Goal: Task Accomplishment & Management: Complete application form

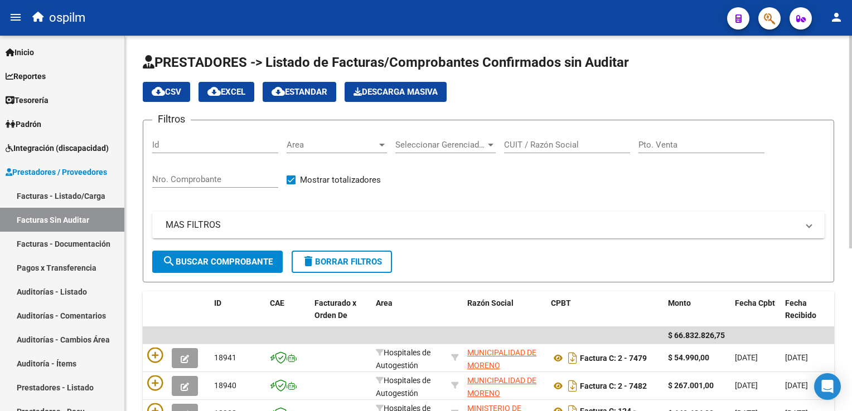
click at [181, 164] on div "Nro. Comprobante" at bounding box center [215, 176] width 126 height 24
click at [183, 171] on div "Nro. Comprobante" at bounding box center [215, 176] width 126 height 24
type input "18932"
click at [212, 261] on span "search Buscar Comprobante" at bounding box center [217, 262] width 110 height 10
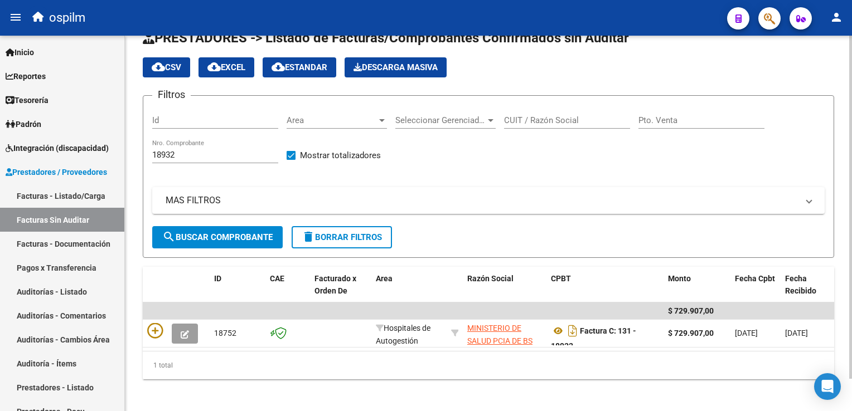
scroll to position [35, 0]
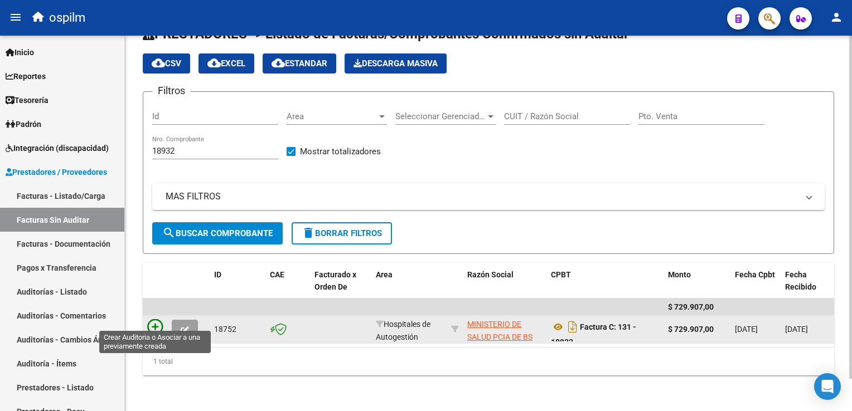
click at [154, 319] on icon at bounding box center [155, 327] width 16 height 16
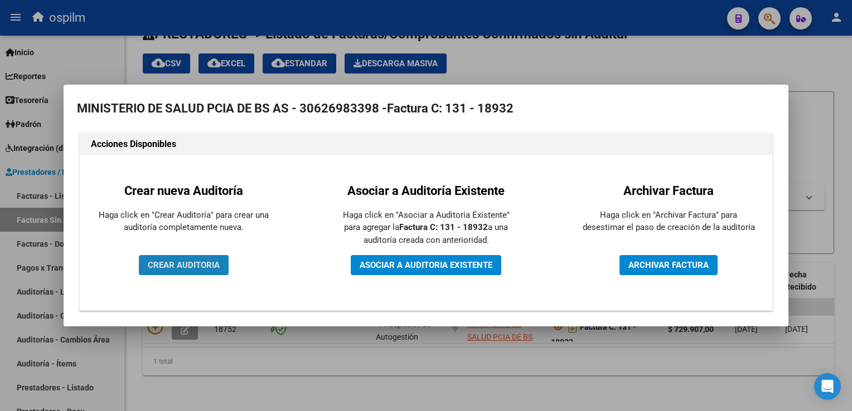
click at [196, 267] on span "CREAR AUDITORIA" at bounding box center [184, 265] width 72 height 10
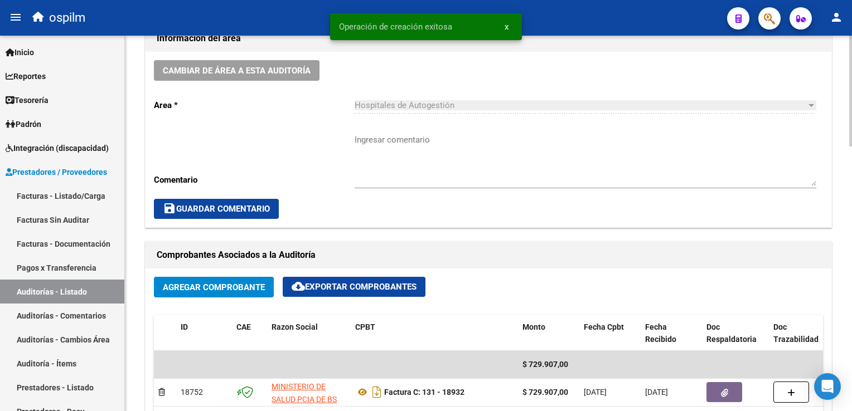
scroll to position [502, 0]
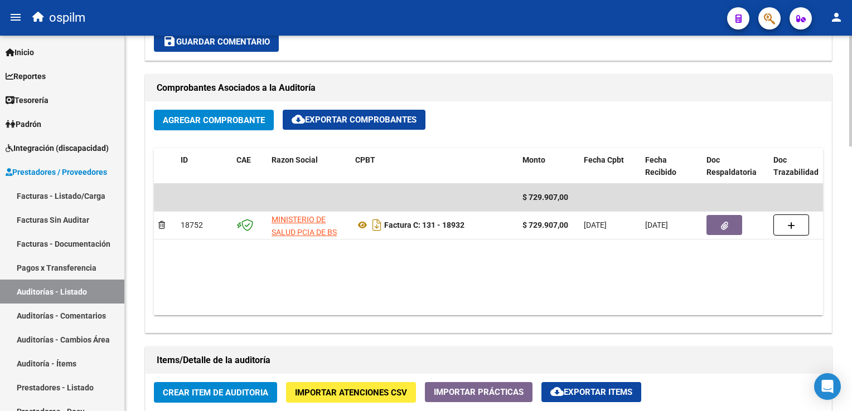
drag, startPoint x: 341, startPoint y: 305, endPoint x: 278, endPoint y: 300, distance: 63.7
click at [278, 300] on datatable-body "$ 729.907,00 18752 MINISTERIO DE SALUD PCIA DE BS AS Factura C: 131 - 18932 $ 7…" at bounding box center [488, 250] width 669 height 132
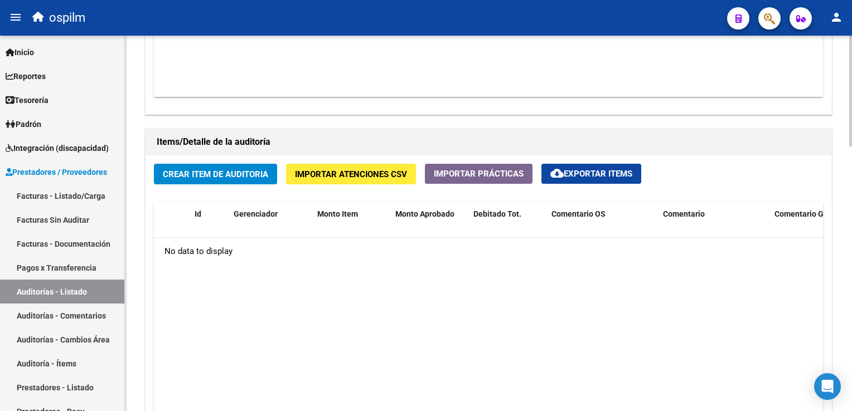
scroll to position [780, 0]
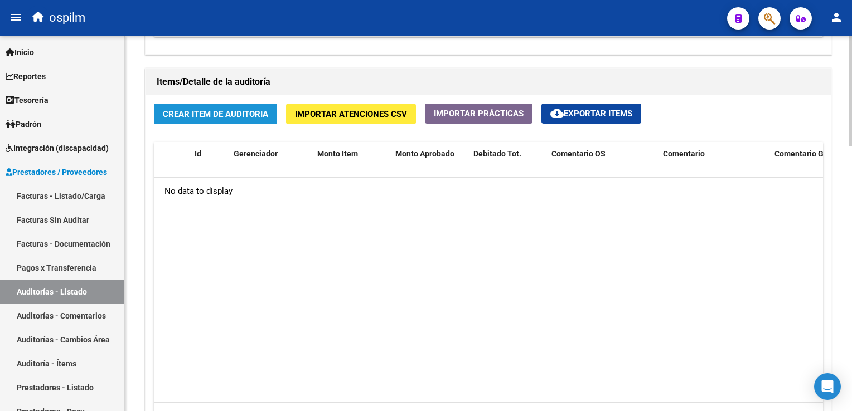
click at [196, 114] on span "Crear Item de Auditoria" at bounding box center [215, 114] width 105 height 10
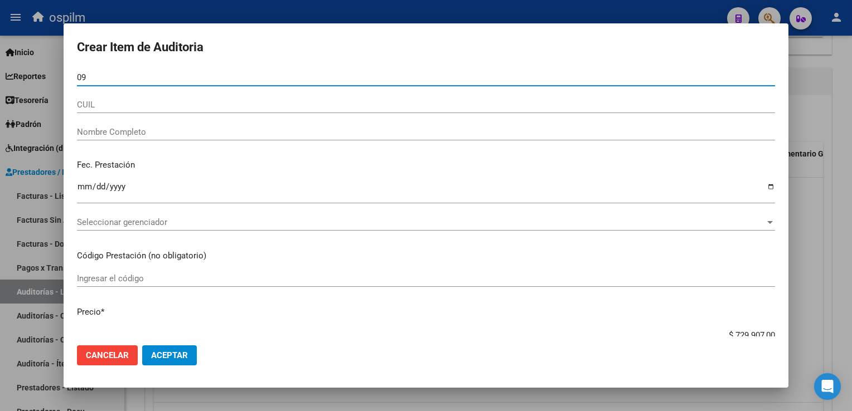
type input "0"
type input "95406597"
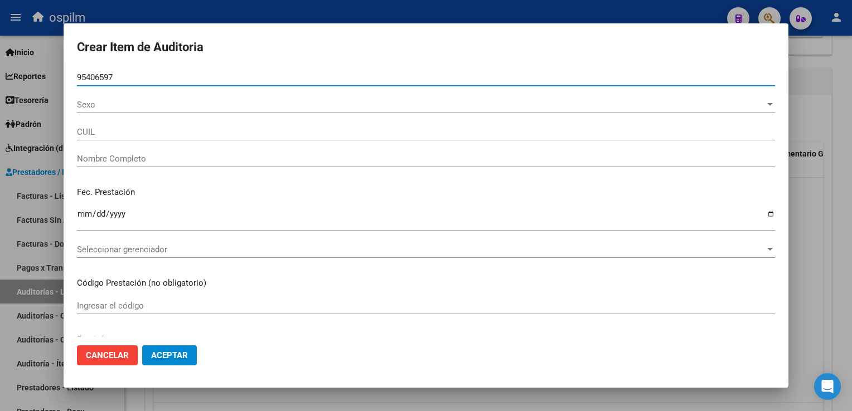
type input "23954065979"
type input "[PERSON_NAME] , [PERSON_NAME]"
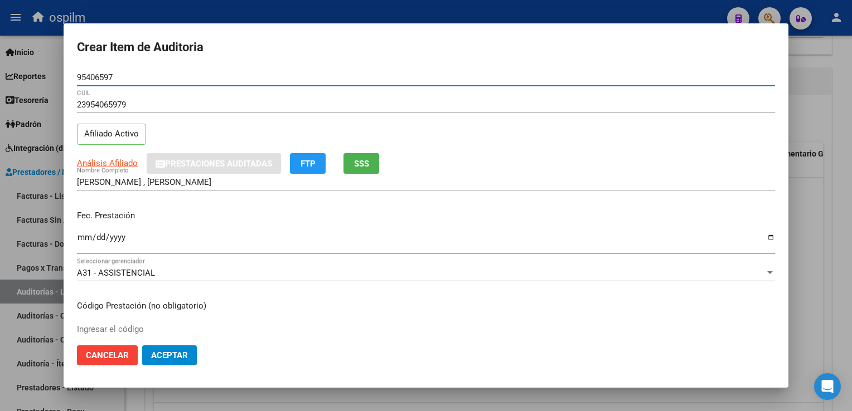
type input "95406597"
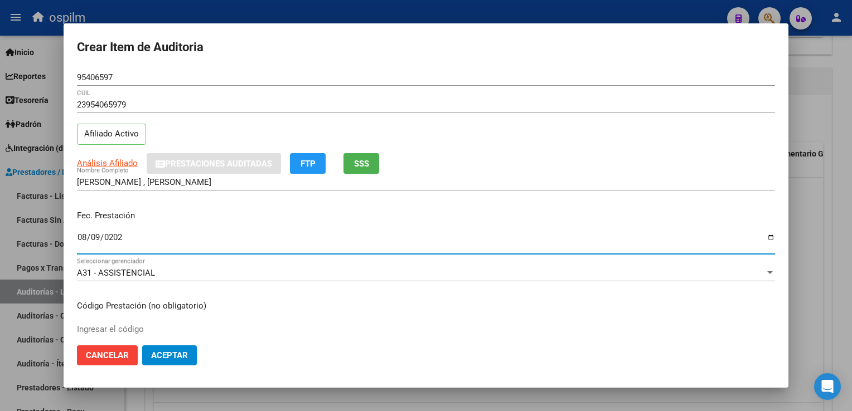
type input "[DATE]"
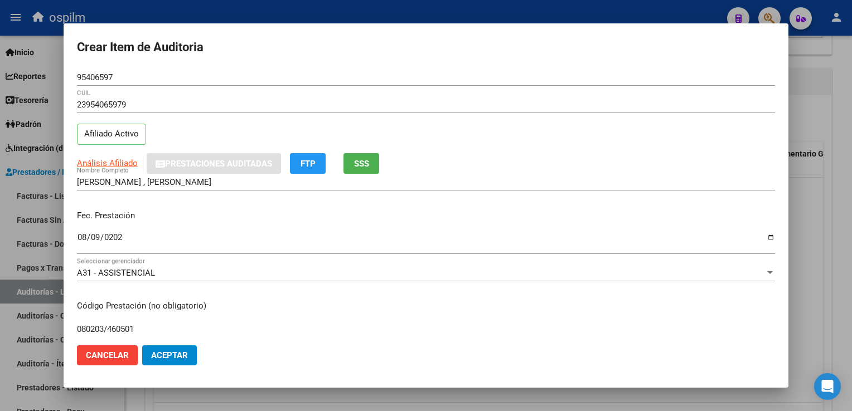
type input "080203/460501"
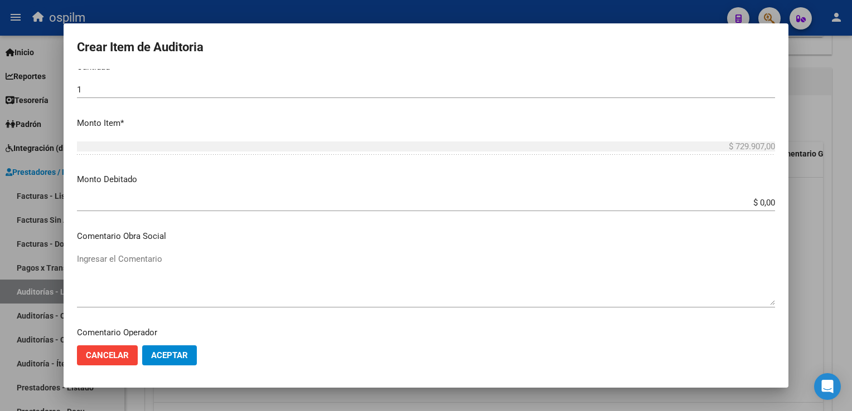
scroll to position [505, 0]
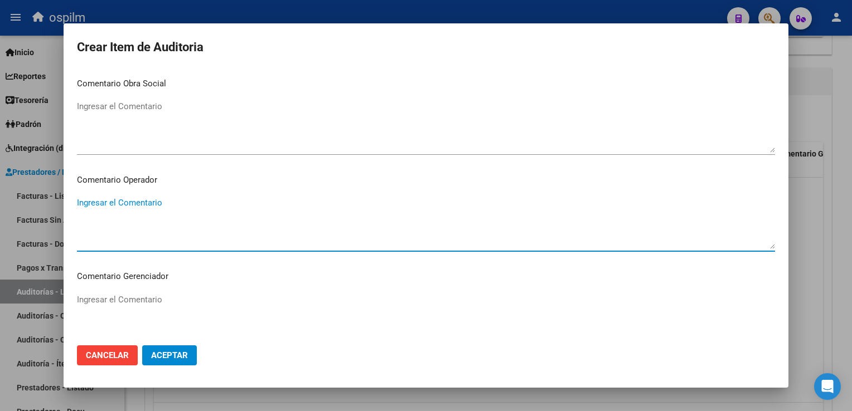
click at [174, 351] on span "Aceptar" at bounding box center [169, 356] width 37 height 10
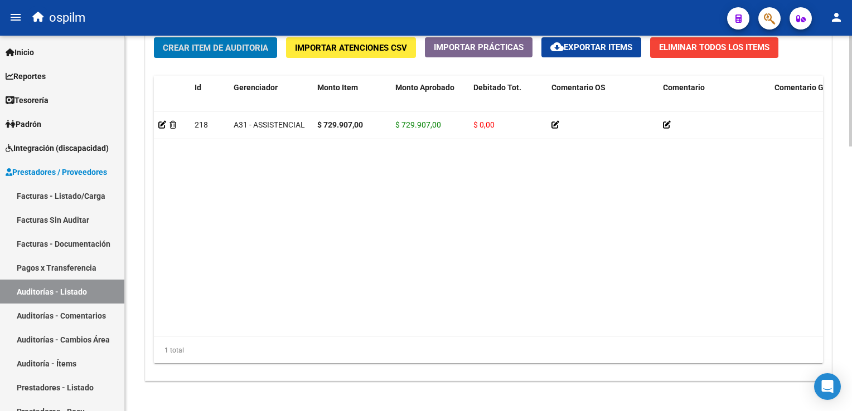
scroll to position [895, 0]
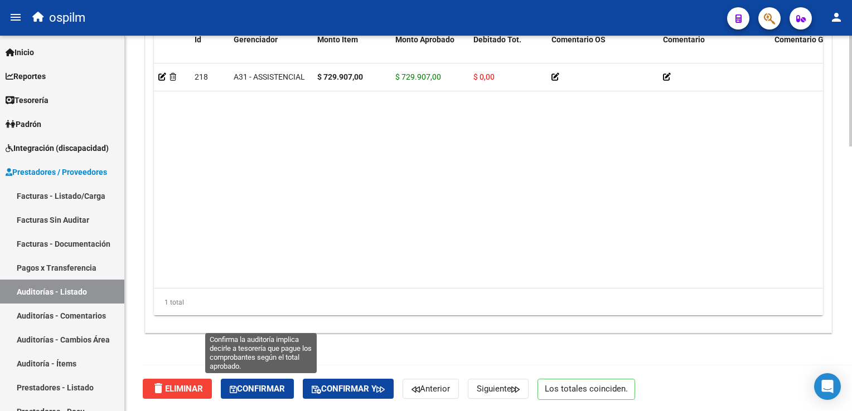
click at [268, 395] on button "Confirmar" at bounding box center [257, 389] width 73 height 20
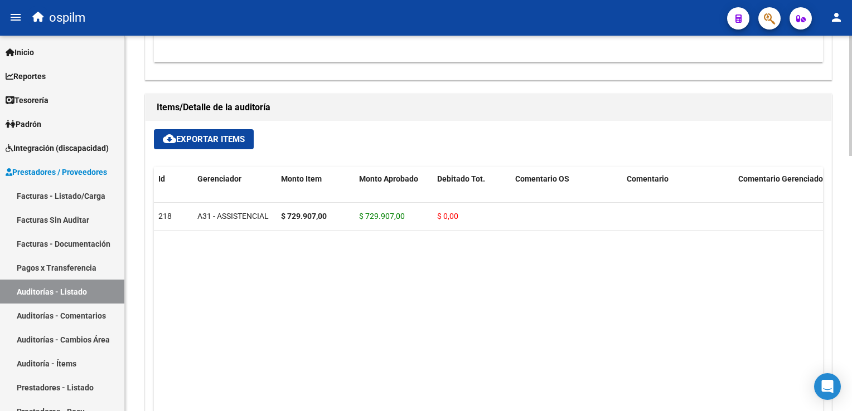
scroll to position [573, 0]
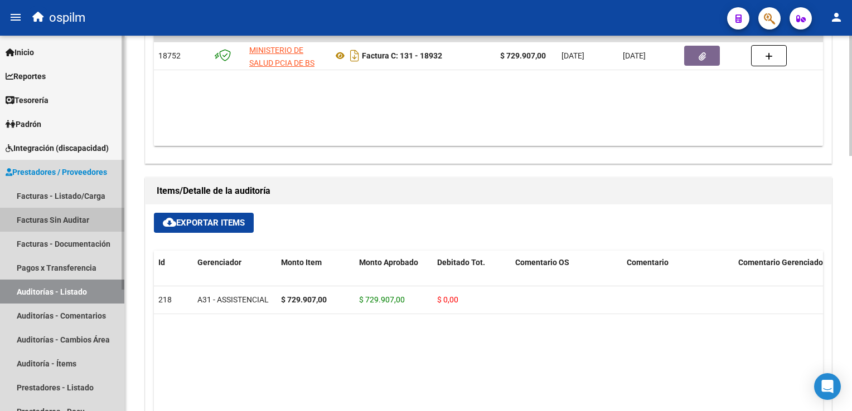
click at [59, 217] on link "Facturas Sin Auditar" at bounding box center [62, 220] width 124 height 24
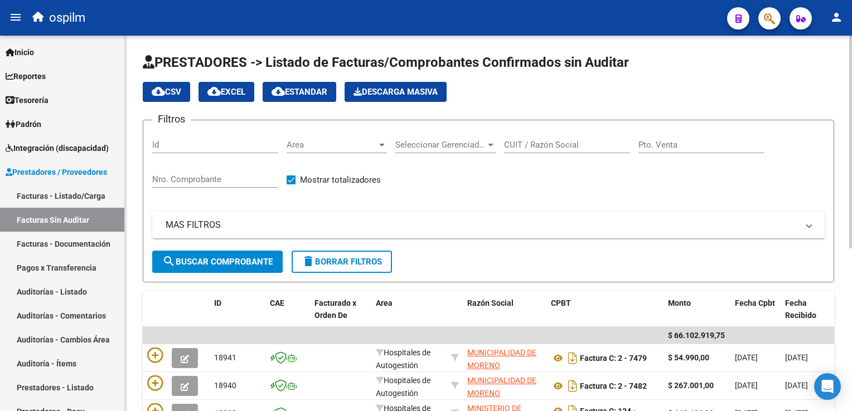
click at [162, 169] on div "Nro. Comprobante" at bounding box center [215, 176] width 126 height 24
click at [165, 172] on div "Nro. Comprobante" at bounding box center [215, 176] width 126 height 24
type input "18930"
click at [198, 260] on span "search Buscar Comprobante" at bounding box center [217, 262] width 110 height 10
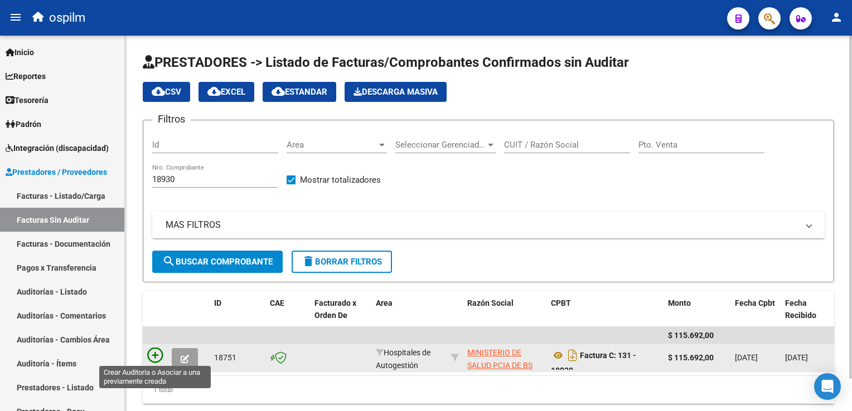
click at [157, 352] on icon at bounding box center [155, 356] width 16 height 16
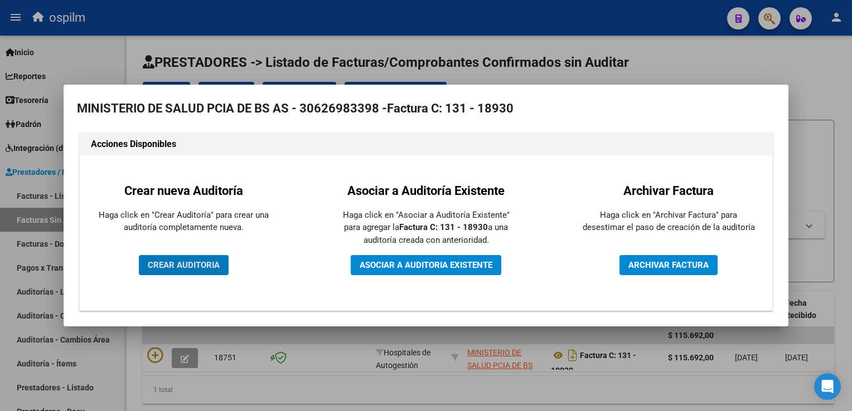
click at [182, 266] on span "CREAR AUDITORIA" at bounding box center [184, 265] width 72 height 10
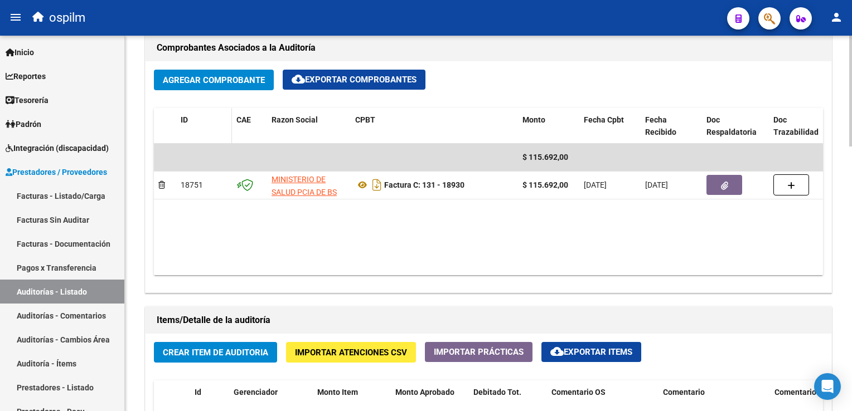
scroll to position [669, 0]
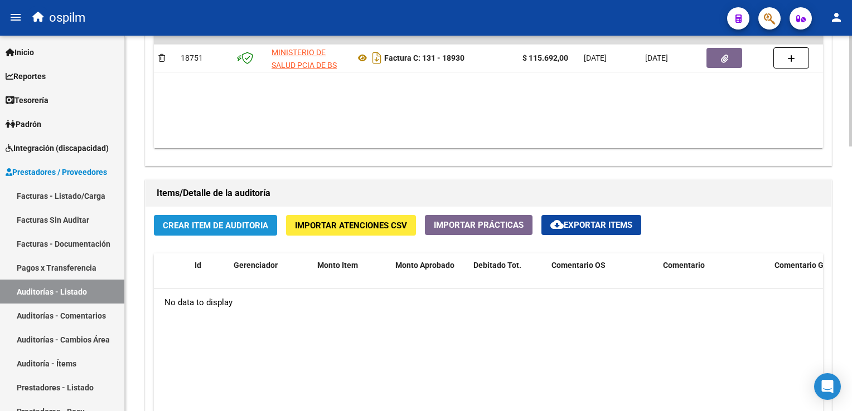
click at [206, 220] on span "Crear Item de Auditoria" at bounding box center [215, 225] width 105 height 10
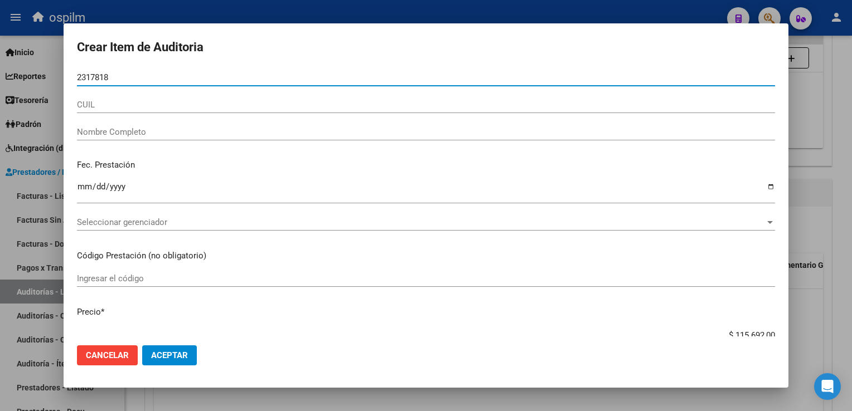
type input "23178180"
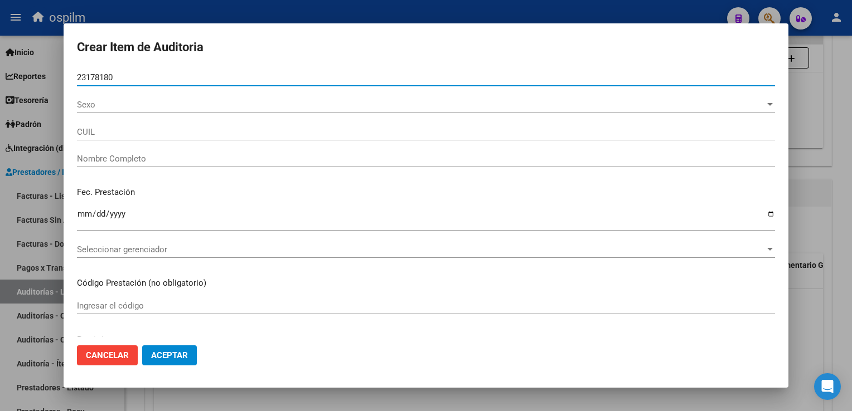
type input "20231781804"
type input "[PERSON_NAME] [PERSON_NAME]"
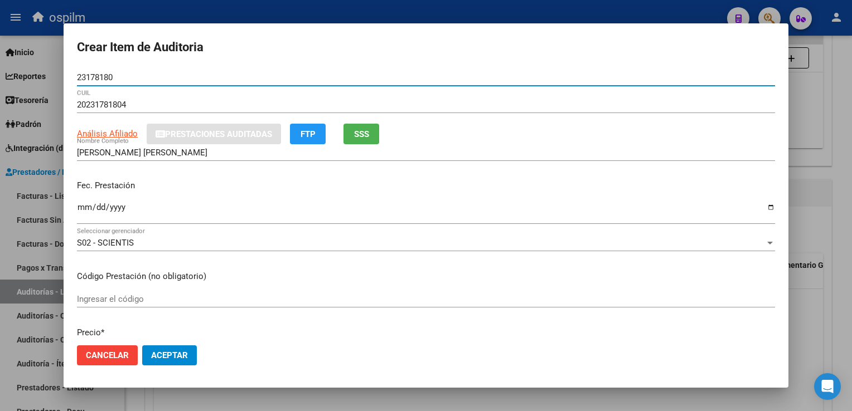
type input "23178180"
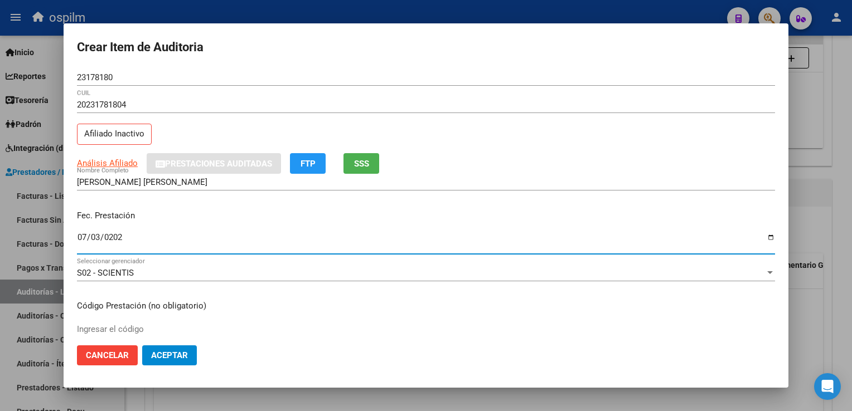
type input "[DATE]"
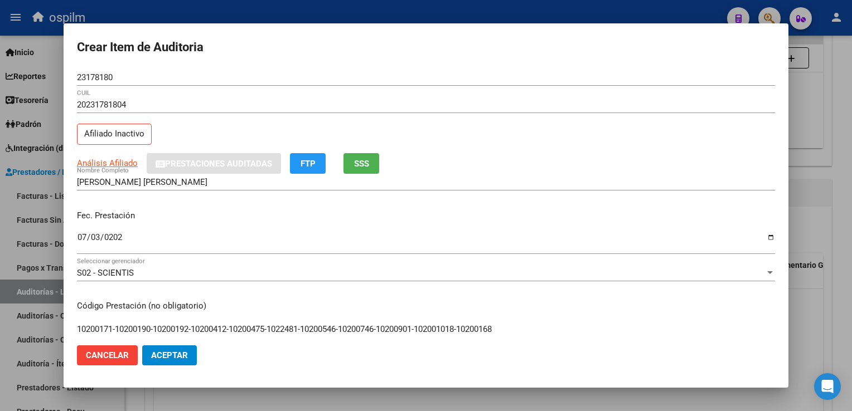
type input "10200171-10200190-10200192-10200412-10200475-1022481-10200546-10200746-10200901…"
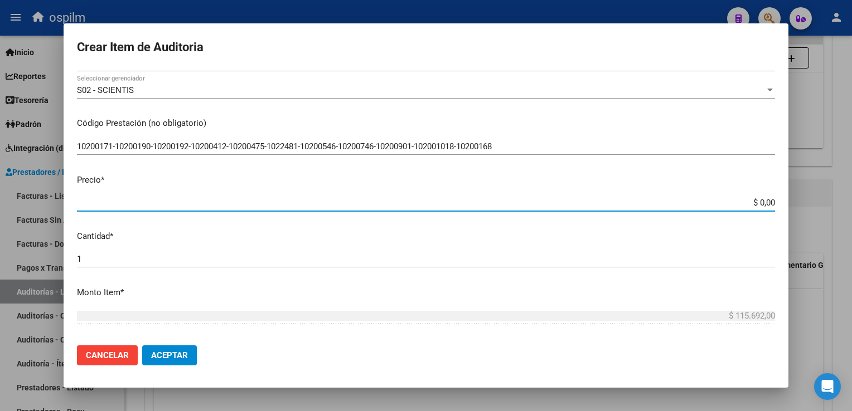
type input "$ 0,02"
type input "$ 0,26"
type input "$ 2,60"
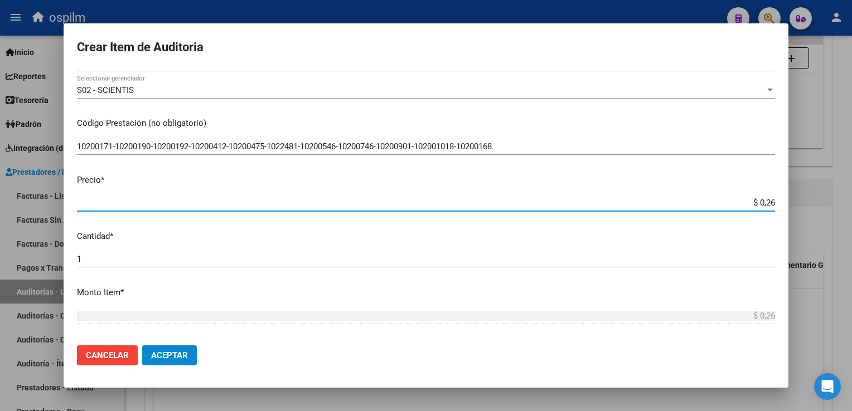
type input "$ 2,60"
type input "$ 26,08"
type input "$ 260,86"
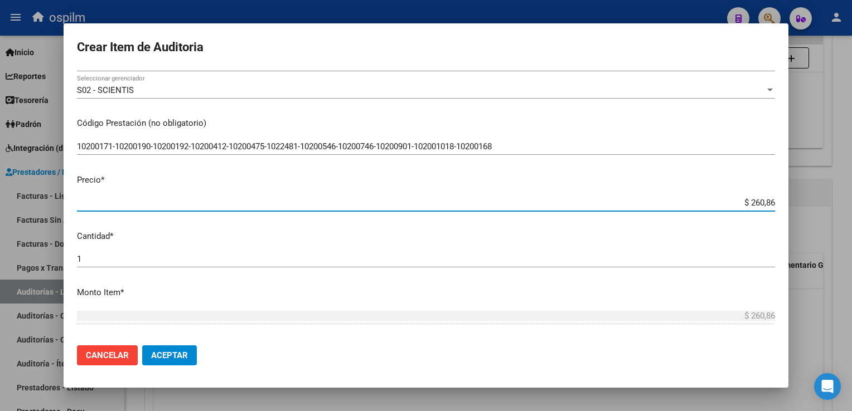
type input "$ 2.608,60"
type input "$ 26.086,00"
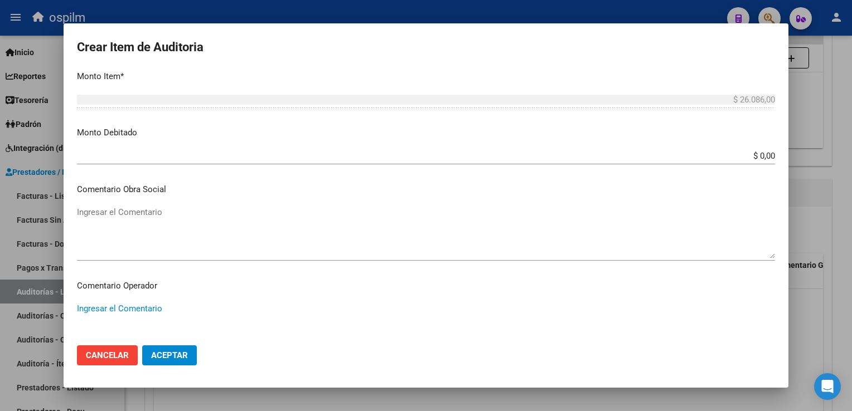
scroll to position [393, 0]
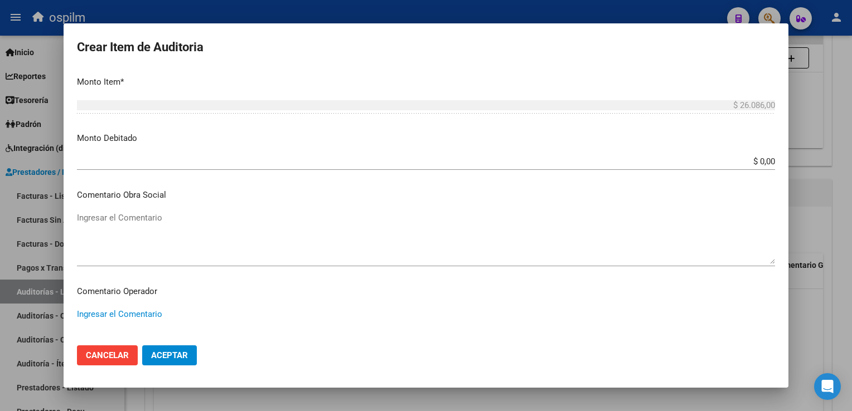
click at [751, 162] on input "$ 0,00" at bounding box center [426, 162] width 698 height 10
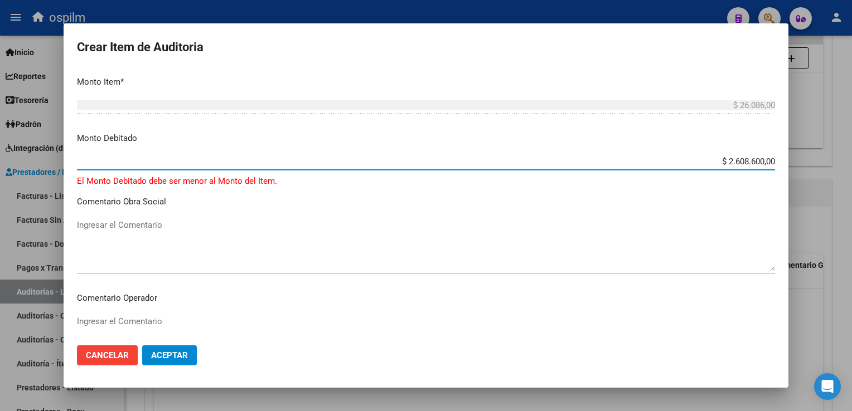
drag, startPoint x: 720, startPoint y: 158, endPoint x: 853, endPoint y: 172, distance: 133.9
click at [851, 172] on html "menu ospilm person Firma Express Inicio Calendario SSS Instructivos Contacto OS…" at bounding box center [426, 205] width 852 height 411
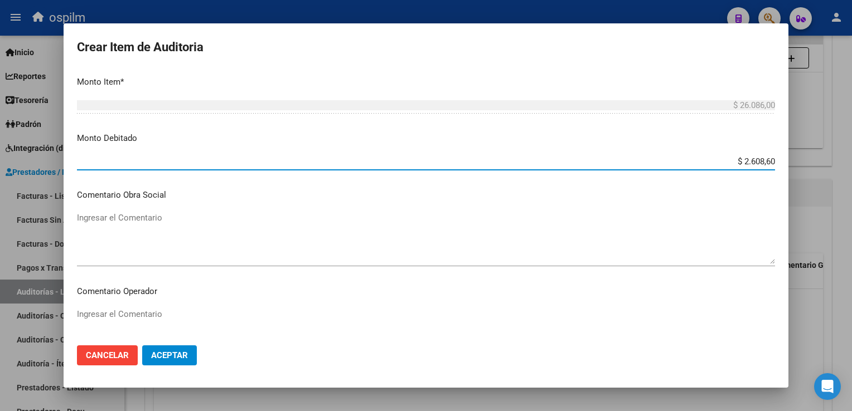
type input "$ 26.086,00"
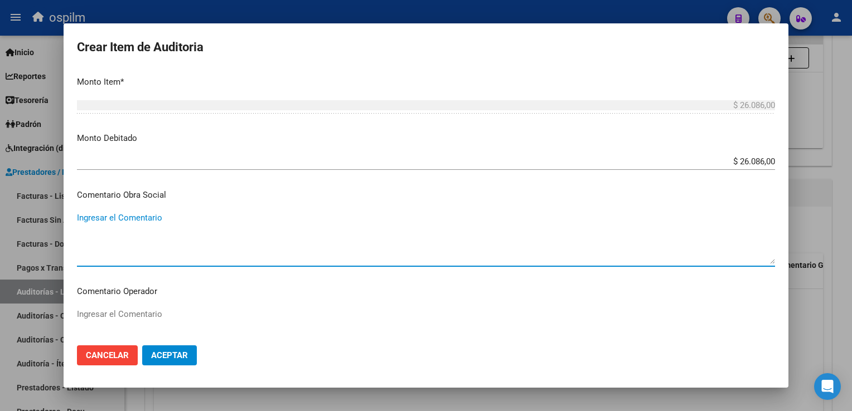
click at [103, 225] on textarea "Ingresar el Comentario" at bounding box center [426, 238] width 698 height 52
type textarea "PACIENTE NO PERTENCE A OSPILM"
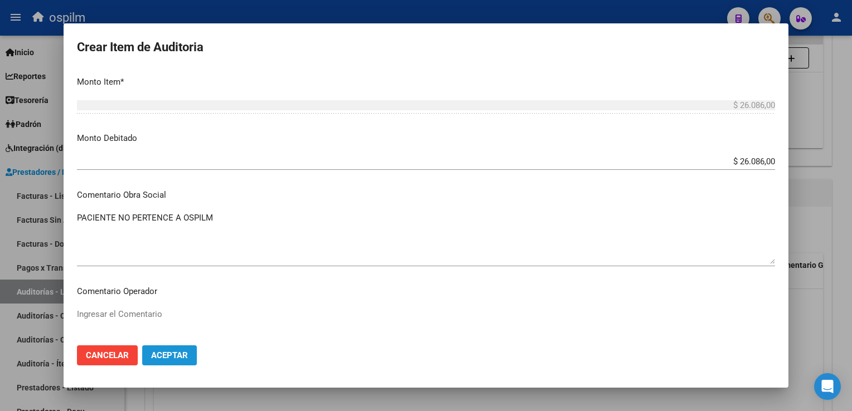
click at [165, 347] on button "Aceptar" at bounding box center [169, 356] width 55 height 20
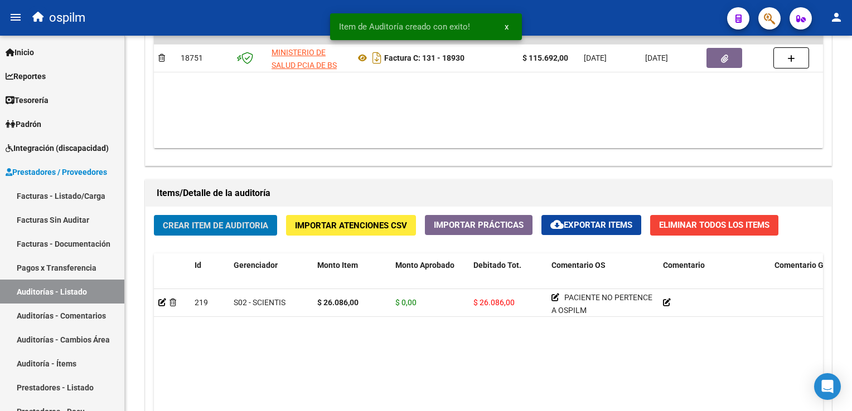
scroll to position [669, 0]
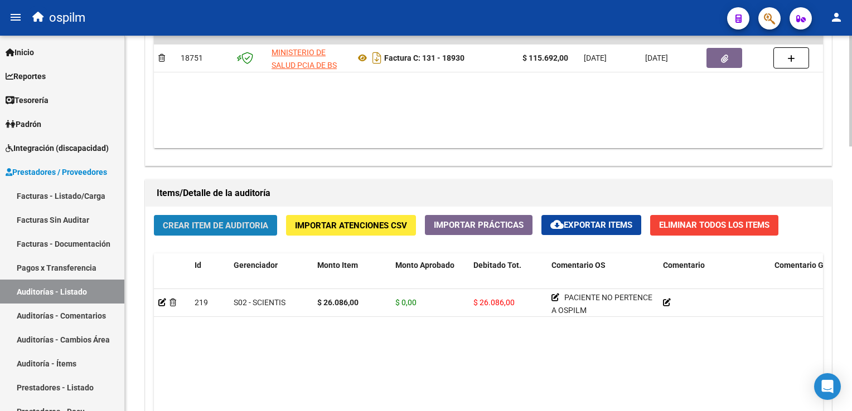
click at [185, 220] on span "Crear Item de Auditoria" at bounding box center [215, 225] width 105 height 10
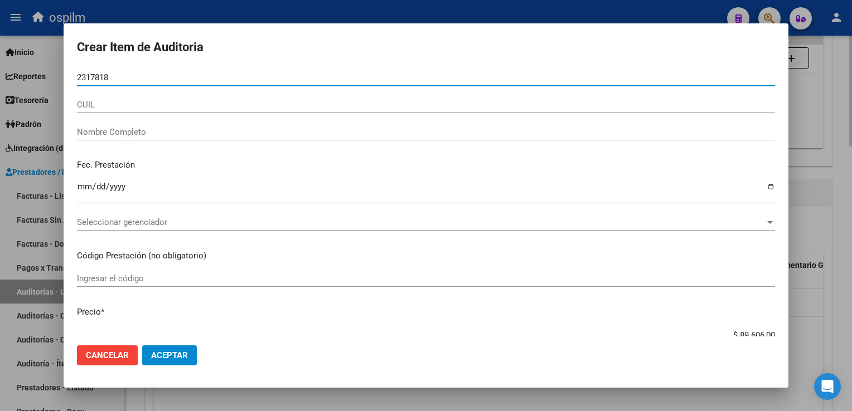
type input "23178180"
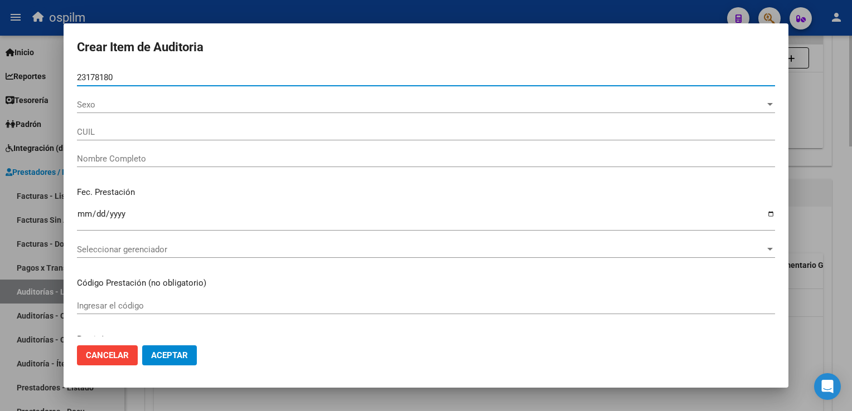
type input "20231781804"
type input "[PERSON_NAME] [PERSON_NAME]"
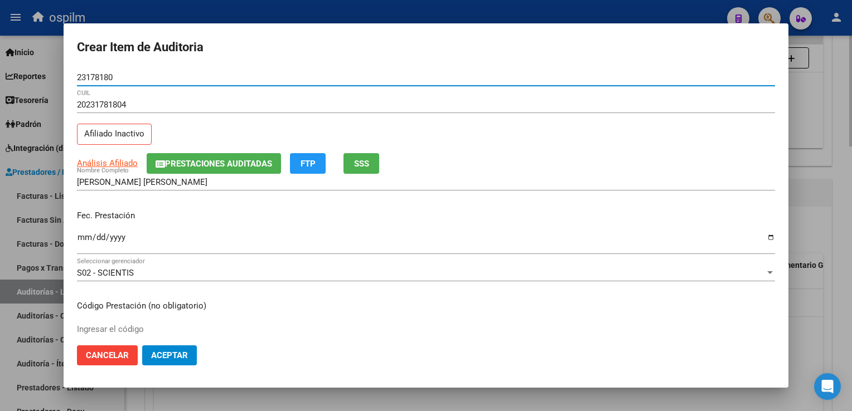
type input "23178180"
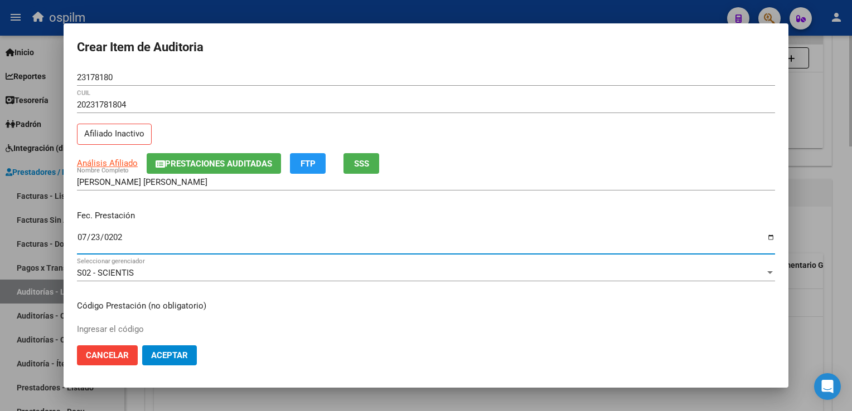
type input "[DATE]"
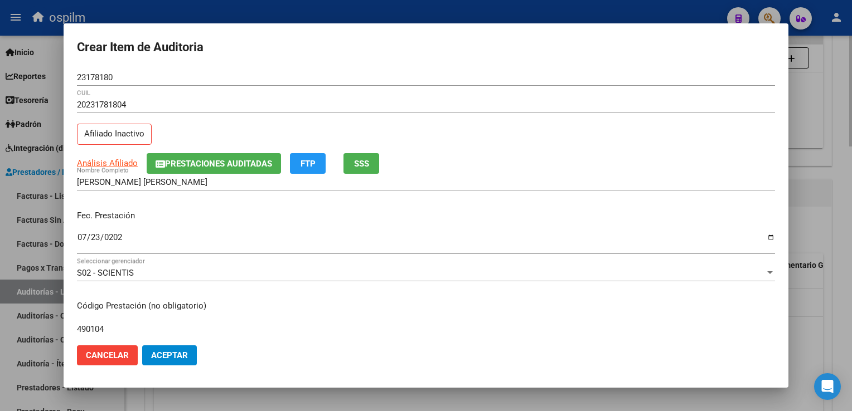
type input "490104"
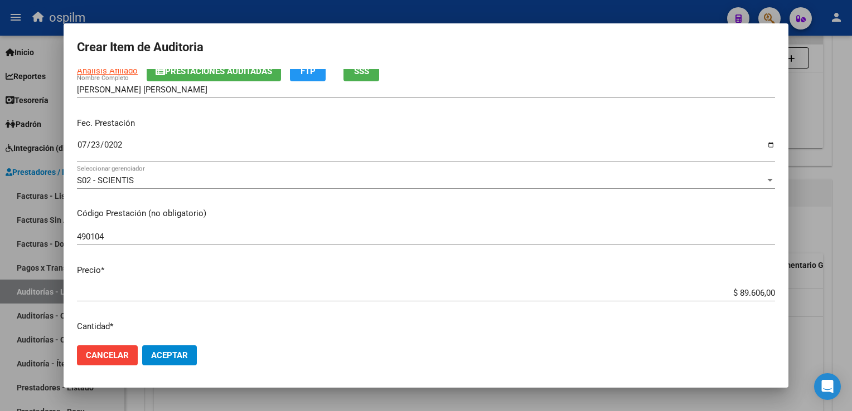
scroll to position [74, 0]
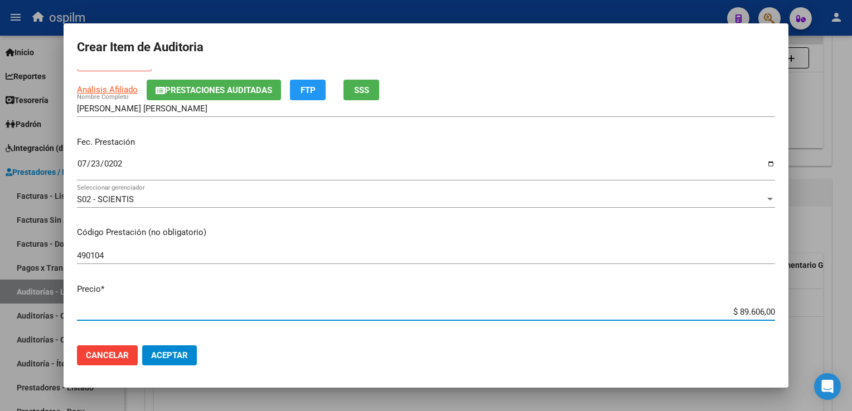
drag, startPoint x: 731, startPoint y: 310, endPoint x: 839, endPoint y: 313, distance: 108.2
click at [839, 313] on div "Crear Item de Auditoria 23178180 Nro Documento 20231781804 CUIL Afiliado Inacti…" at bounding box center [426, 205] width 852 height 411
type input "$ 0,04"
type input "$ 0,42"
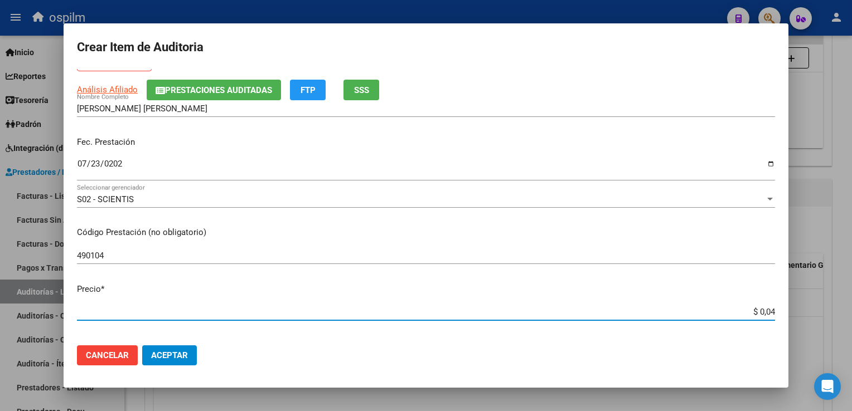
type input "$ 0,42"
type input "$ 4,25"
type input "$ 42,59"
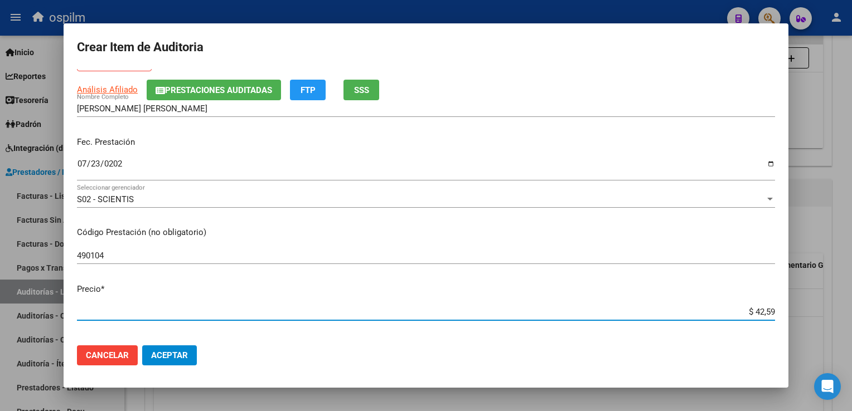
type input "$ 425,91"
type input "$ 4.259,10"
type input "$ 42.591,00"
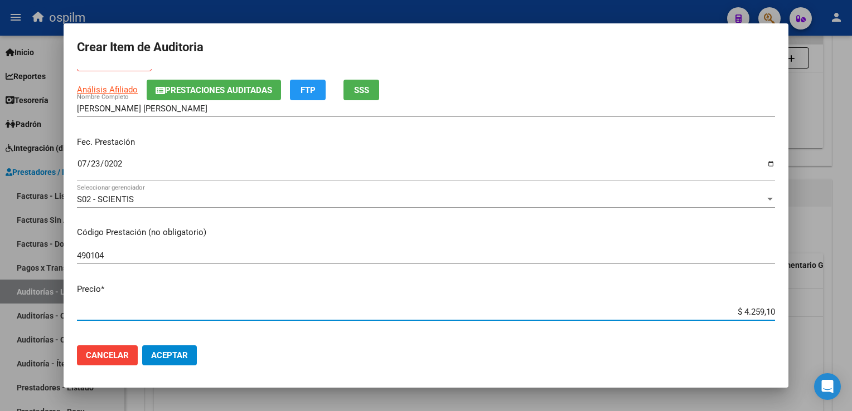
type input "$ 42.591,00"
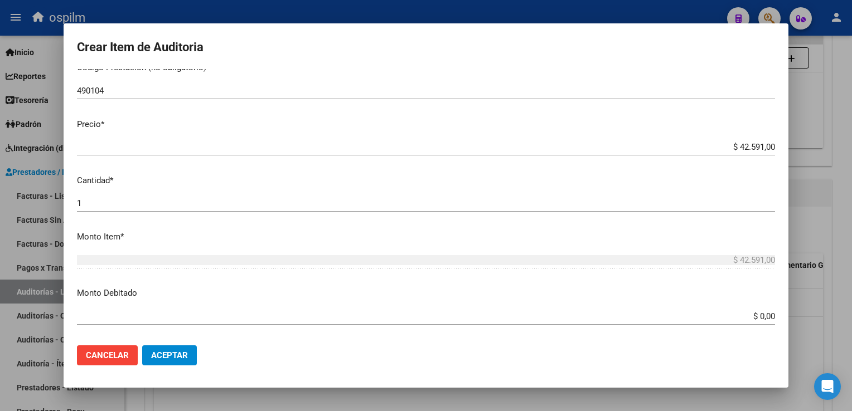
scroll to position [408, 0]
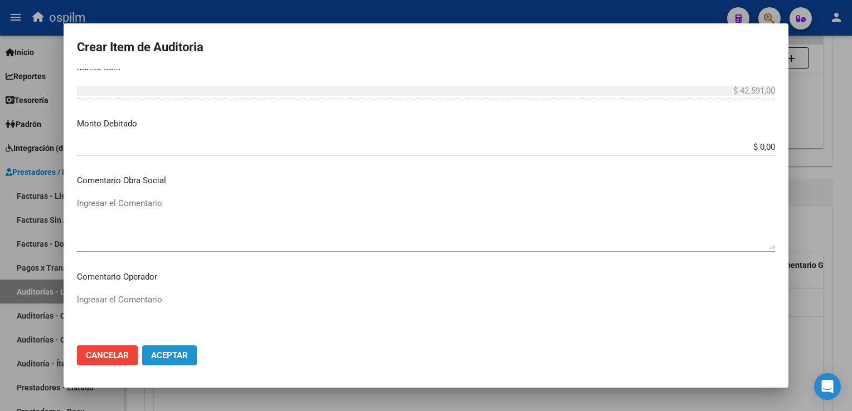
click at [173, 349] on button "Aceptar" at bounding box center [169, 356] width 55 height 20
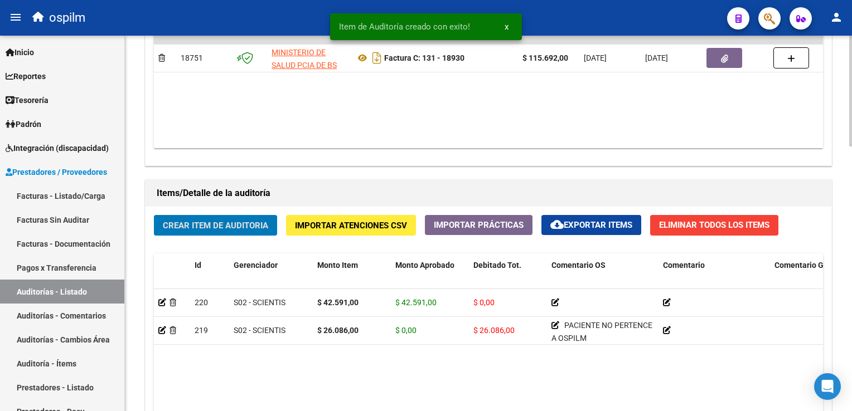
click at [190, 221] on span "Crear Item de Auditoria" at bounding box center [215, 226] width 105 height 10
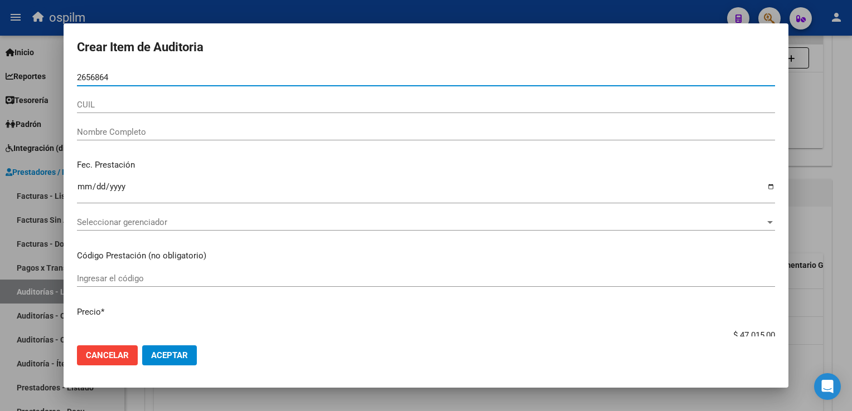
type input "26568648"
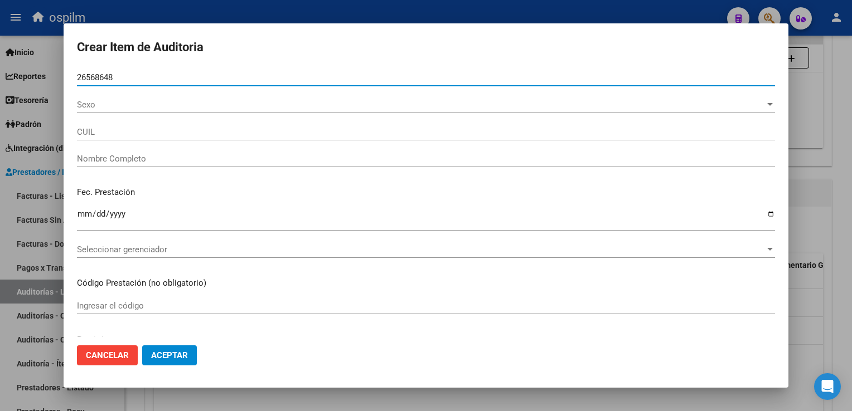
type input "20265686487"
type input "[PERSON_NAME], ESTECHE [PERSON_NAME]"
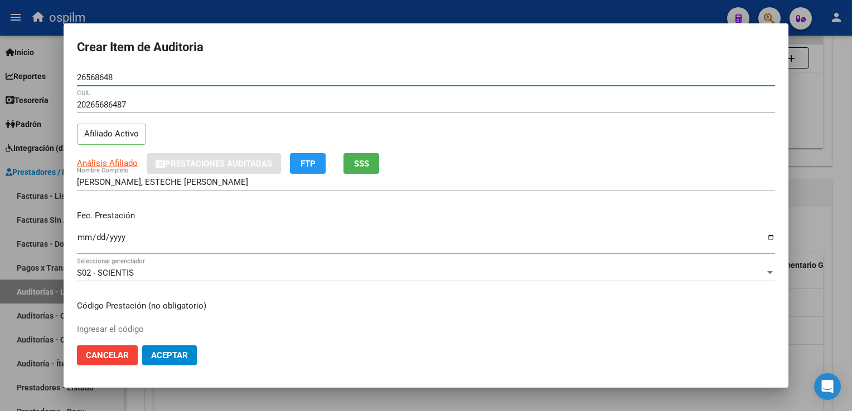
type input "26568648"
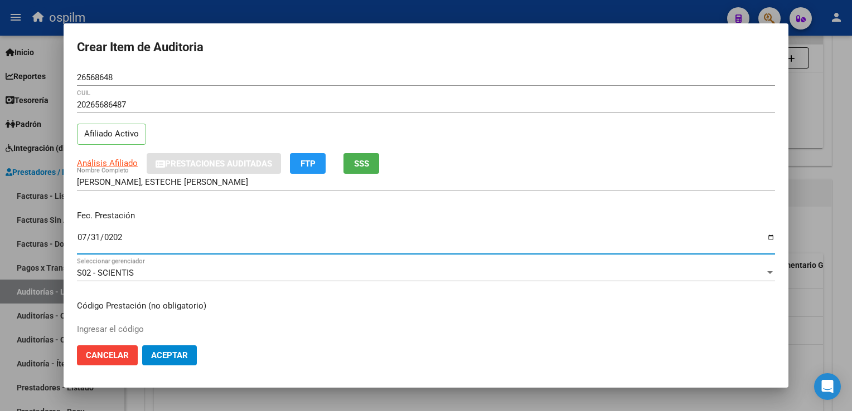
type input "[DATE]"
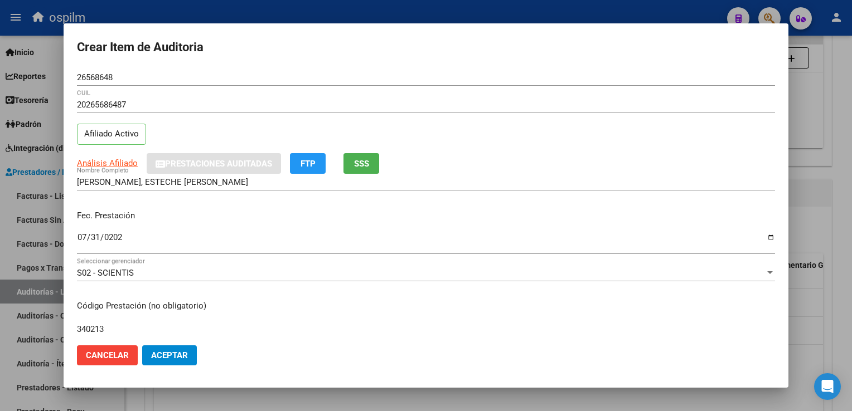
type input "340213"
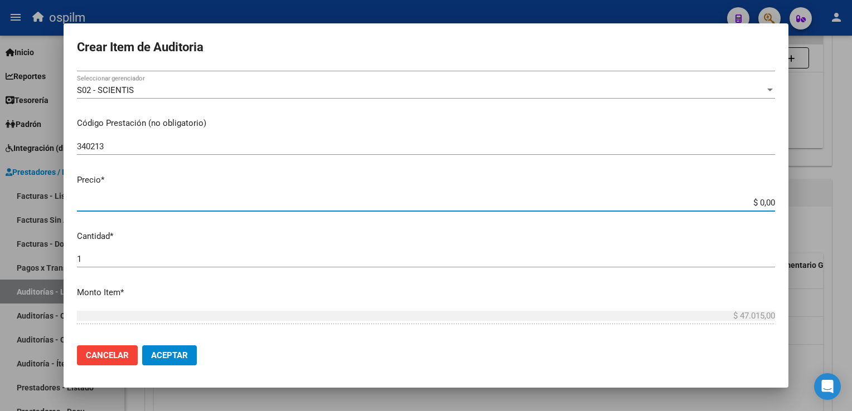
type input "$ 0,01"
type input "$ 0,11"
type input "$ 1,18"
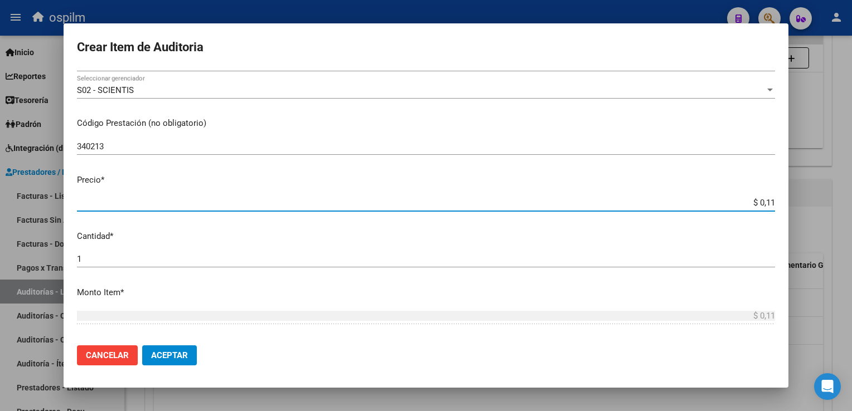
type input "$ 1,18"
type input "$ 11,82"
type input "$ 118,28"
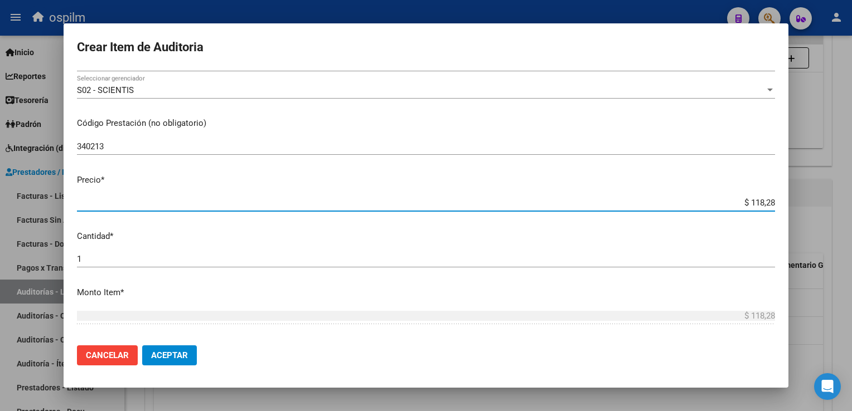
type input "$ 1.182,80"
type input "$ 11.828,00"
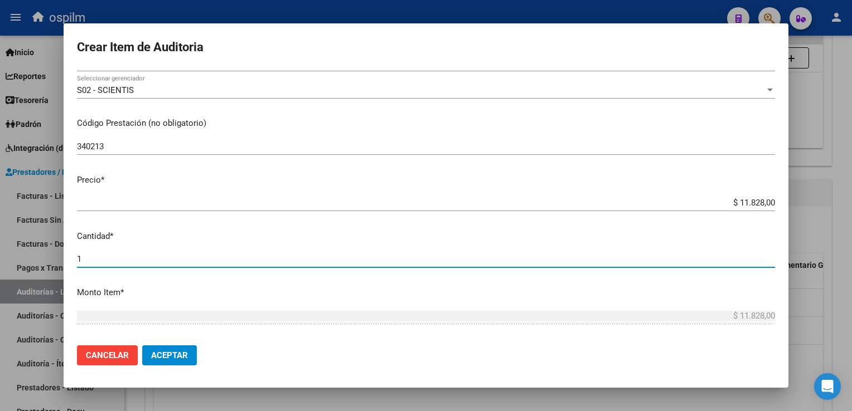
scroll to position [352, 0]
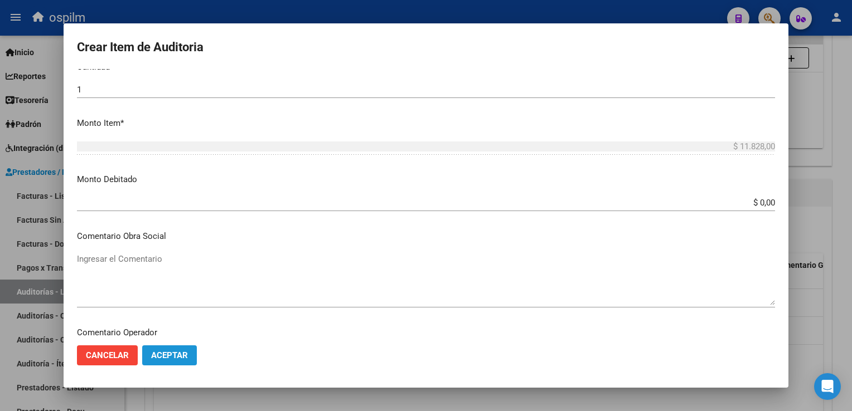
click at [176, 356] on span "Aceptar" at bounding box center [169, 356] width 37 height 10
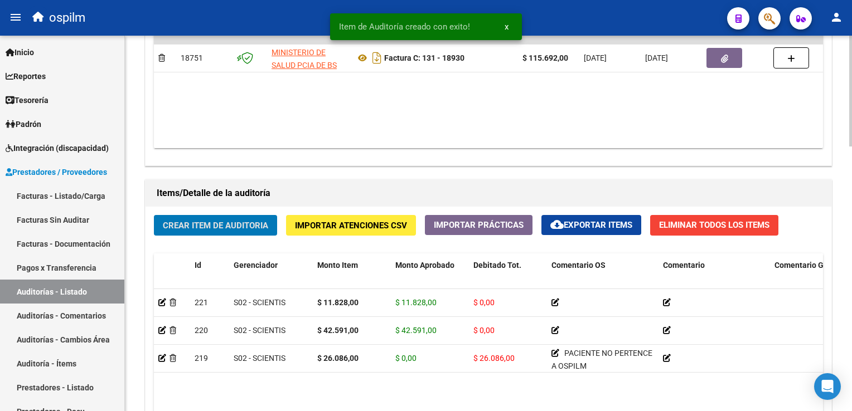
click at [196, 209] on div "Crear Item de Auditoria Importar Atenciones CSV Importar Prácticas cloud_downlo…" at bounding box center [488, 383] width 686 height 352
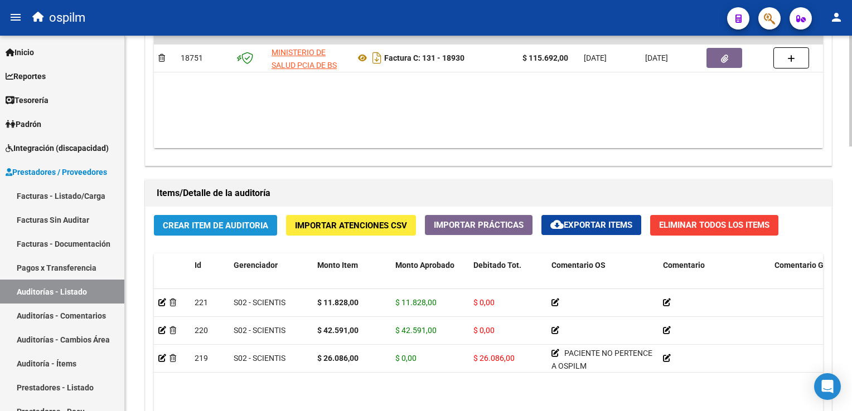
click at [212, 221] on span "Crear Item de Auditoria" at bounding box center [215, 226] width 105 height 10
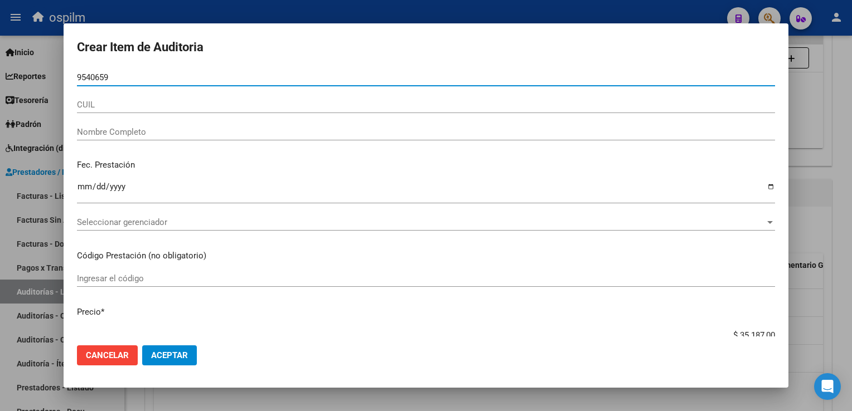
type input "95406597"
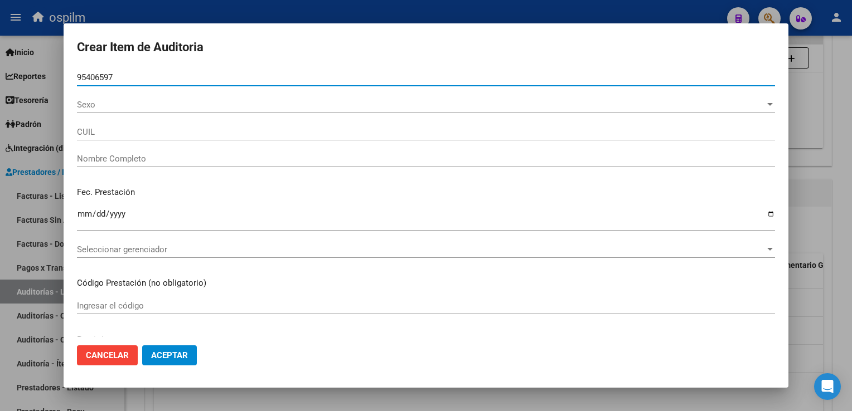
type input "23954065979"
type input "[PERSON_NAME] , [PERSON_NAME]"
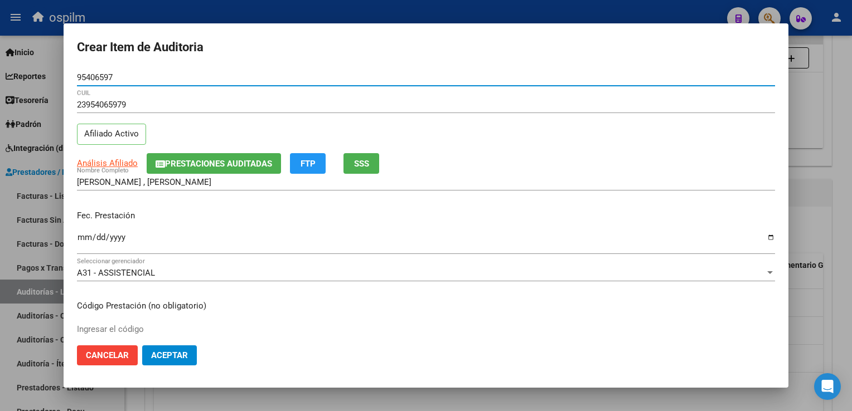
type input "95406597"
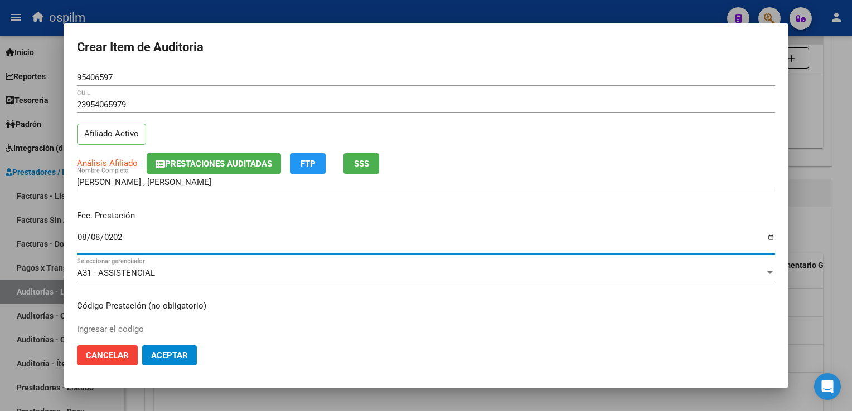
type input "[DATE]"
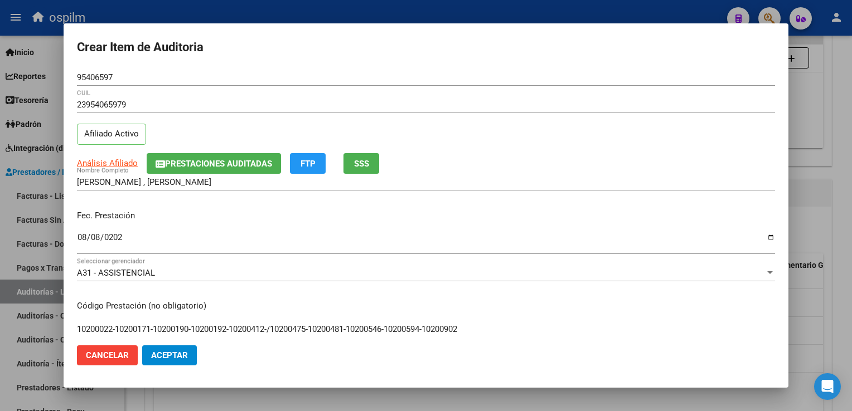
type input "10200022-10200171-10200190-10200192-10200412-/10200475-10200481-10200546-102005…"
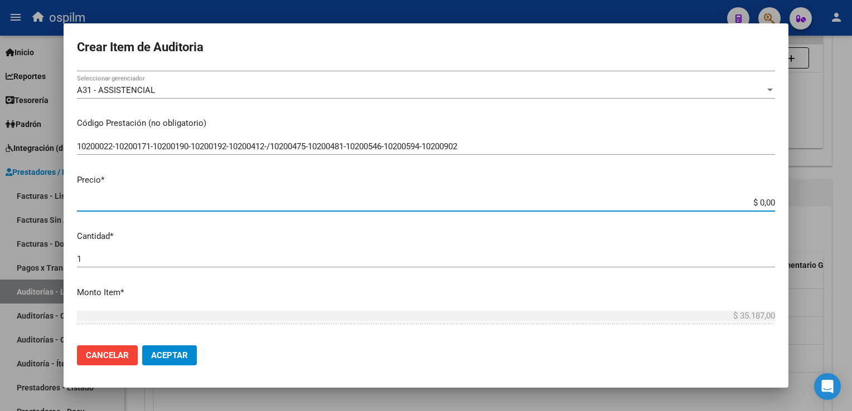
type input "$ 0,01"
type input "$ 0,18"
type input "$ 1,85"
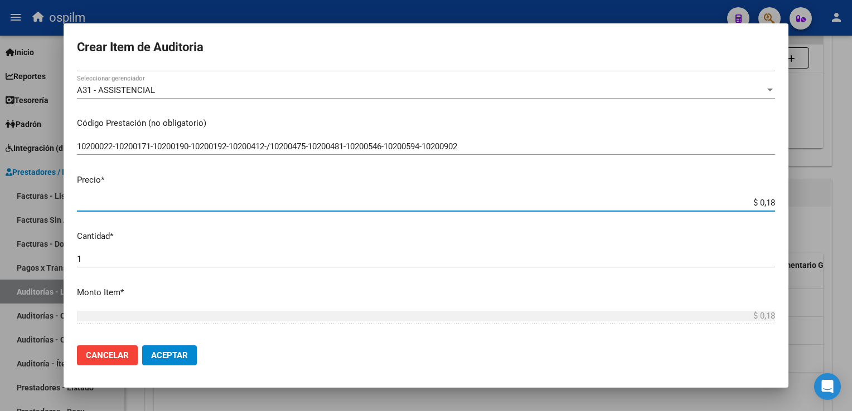
type input "$ 1,85"
type input "$ 18,55"
type input "$ 185,50"
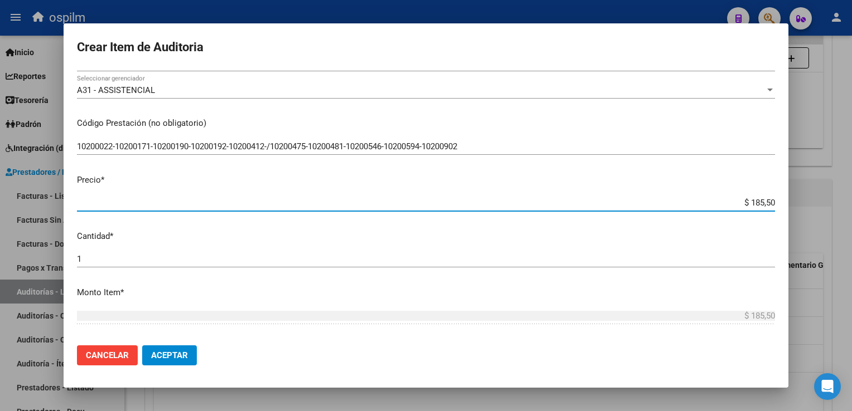
type input "$ 1.855,00"
type input "$ 18.550,00"
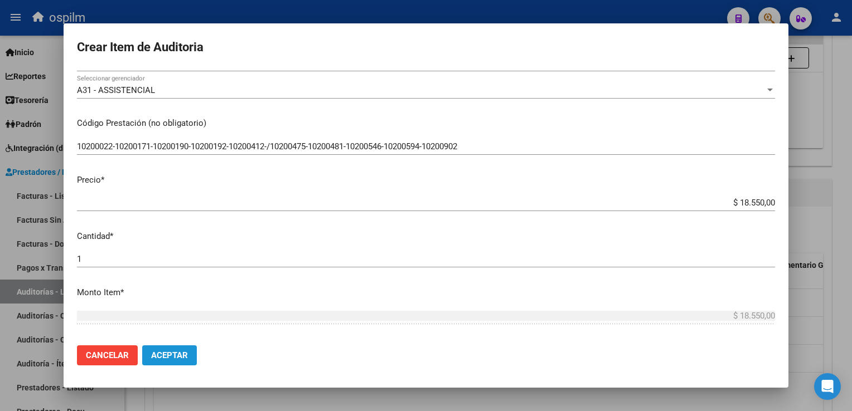
click at [177, 349] on button "Aceptar" at bounding box center [169, 356] width 55 height 20
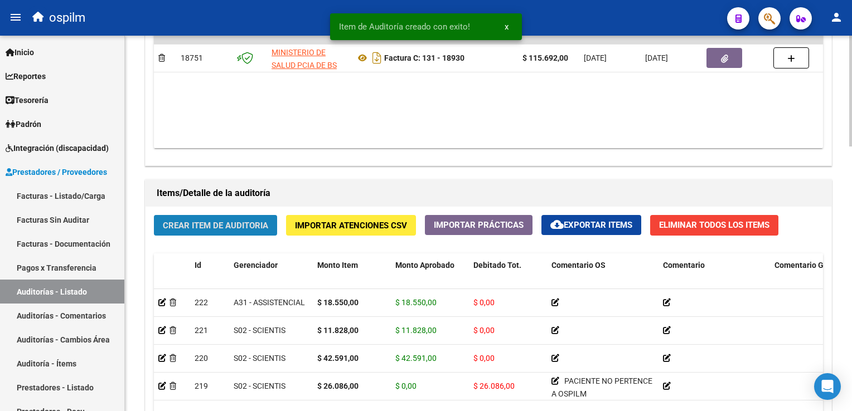
click at [187, 226] on span "Crear Item de Auditoria" at bounding box center [215, 226] width 105 height 10
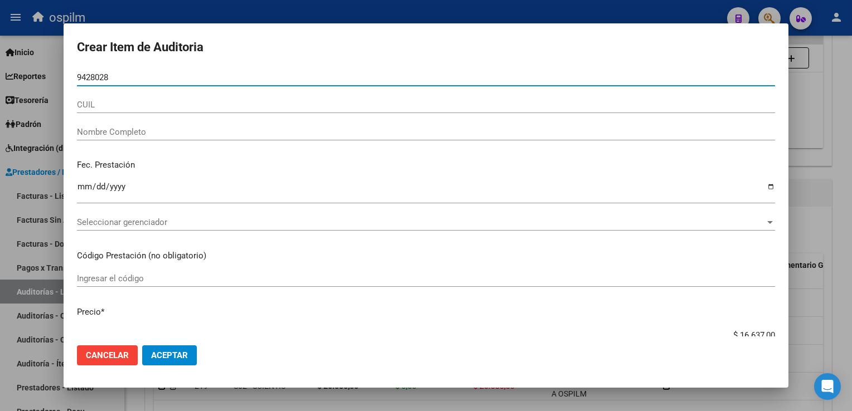
type input "94280284"
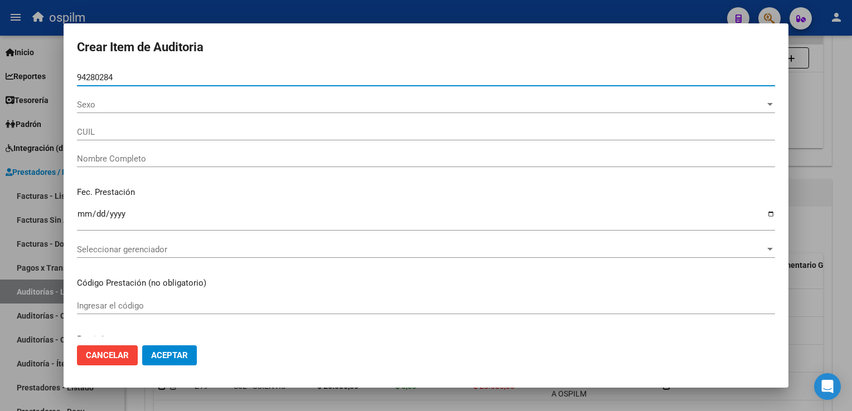
type input "20942802847"
type input "[PERSON_NAME] -"
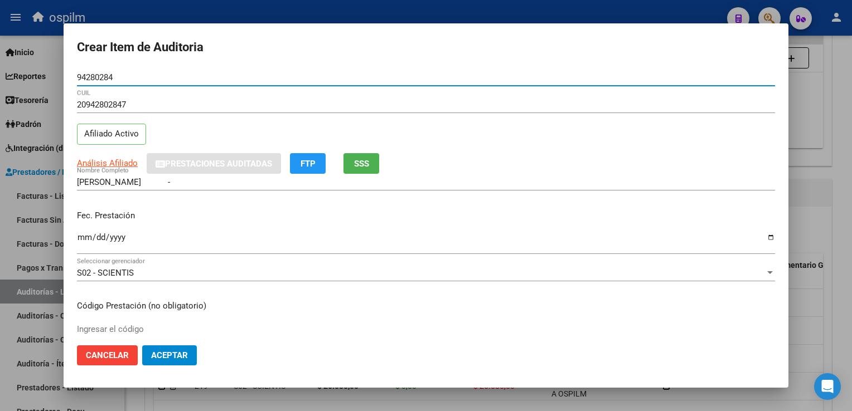
type input "94280284"
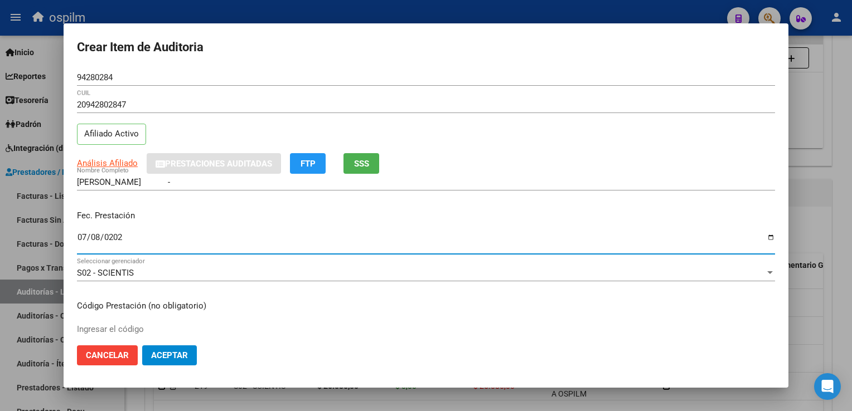
type input "[DATE]"
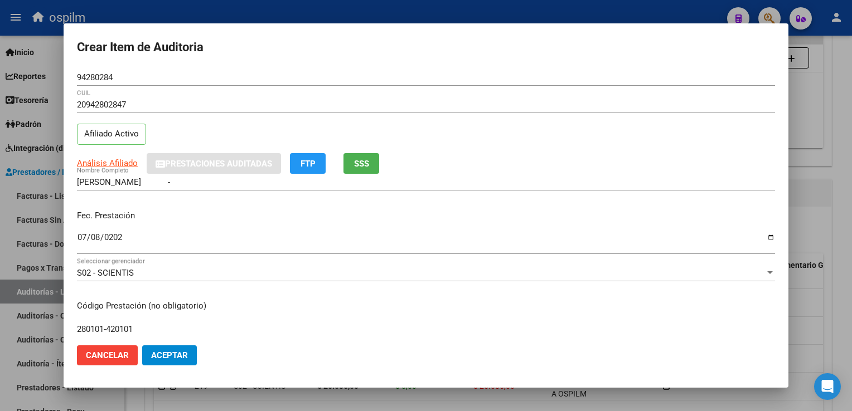
type input "280101-420101"
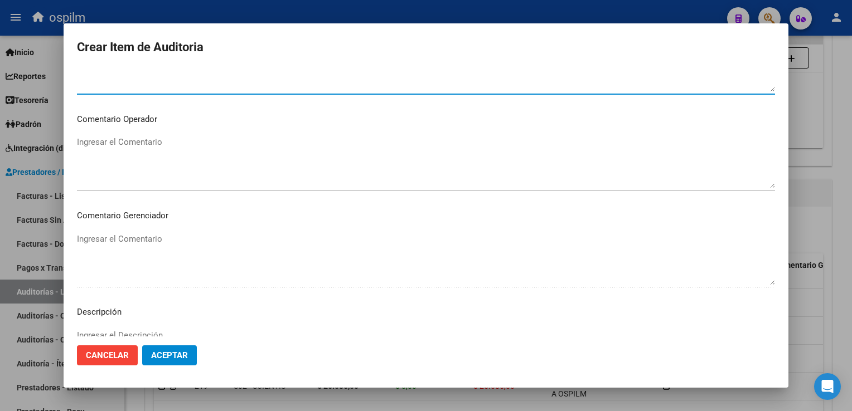
scroll to position [575, 0]
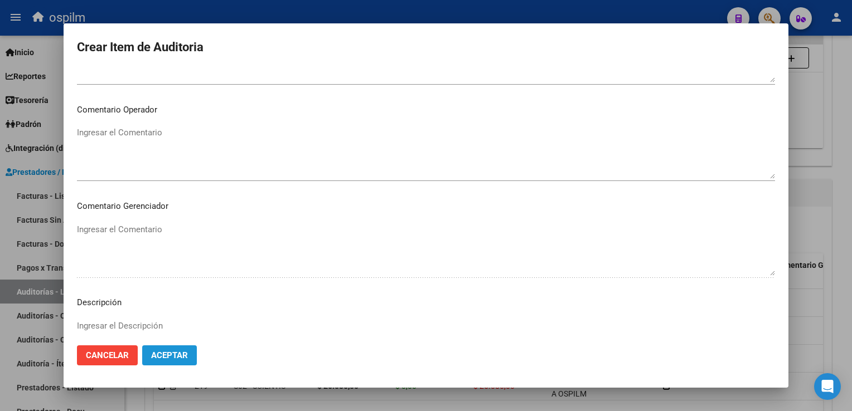
click at [163, 348] on button "Aceptar" at bounding box center [169, 356] width 55 height 20
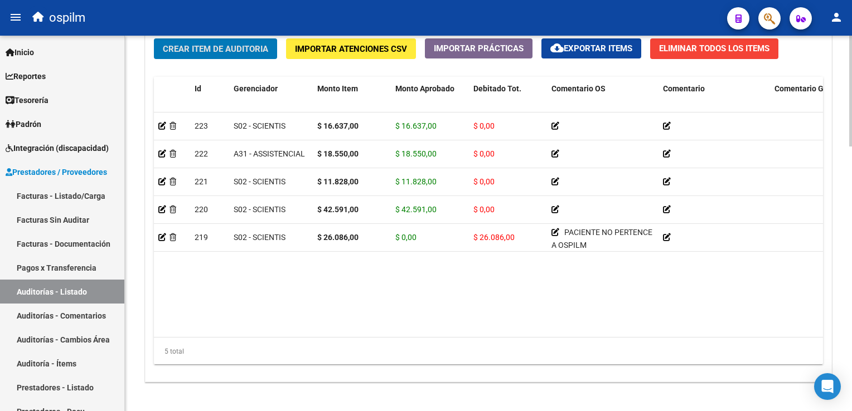
scroll to position [895, 0]
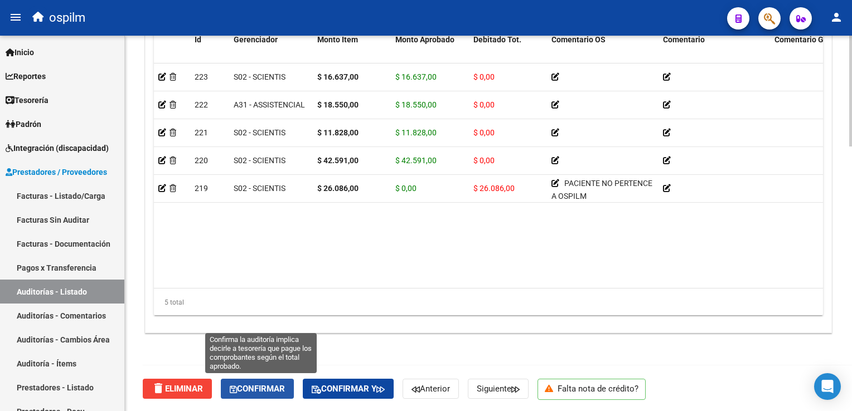
click at [253, 384] on span "Confirmar" at bounding box center [257, 389] width 55 height 10
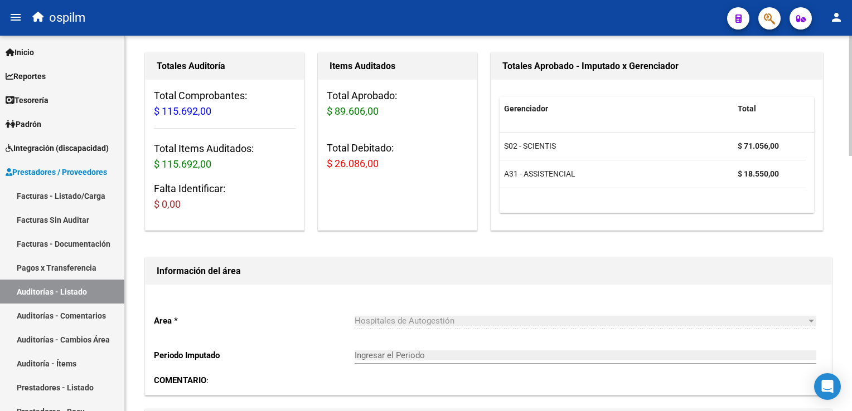
scroll to position [0, 0]
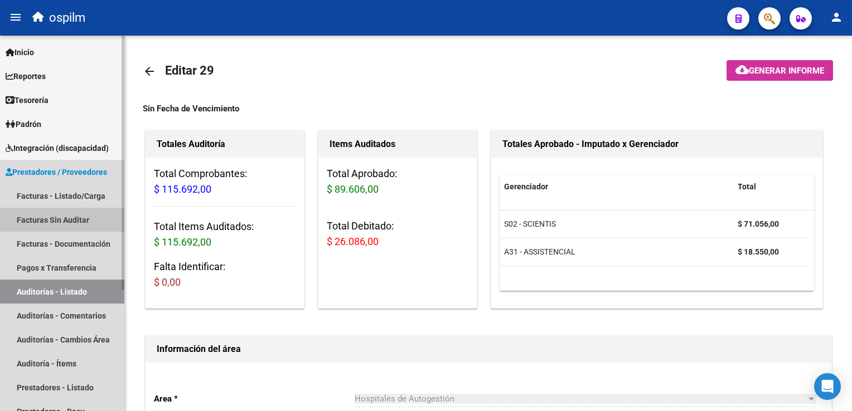
click at [36, 213] on link "Facturas Sin Auditar" at bounding box center [62, 220] width 124 height 24
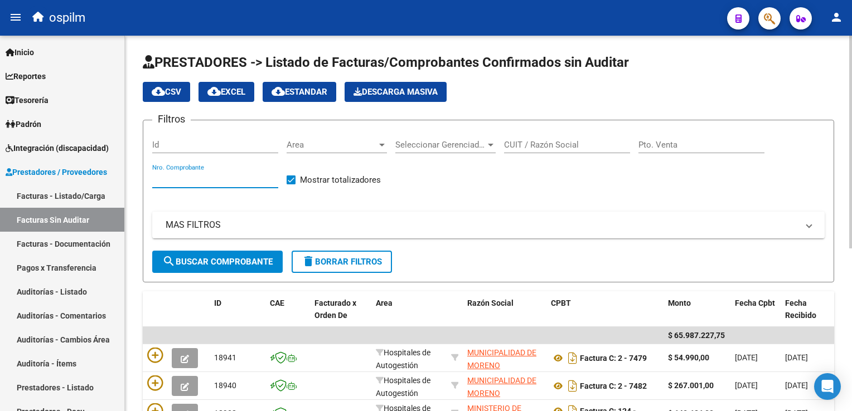
click at [196, 181] on input "Nro. Comprobante" at bounding box center [215, 179] width 126 height 10
type input "18928"
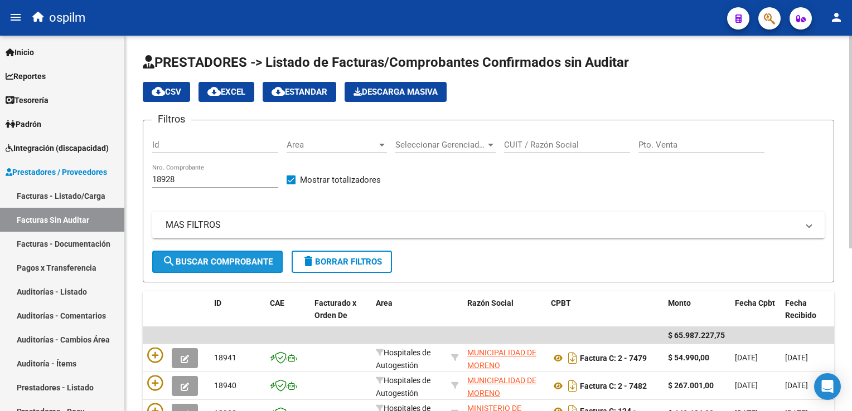
click at [201, 261] on span "search Buscar Comprobante" at bounding box center [217, 262] width 110 height 10
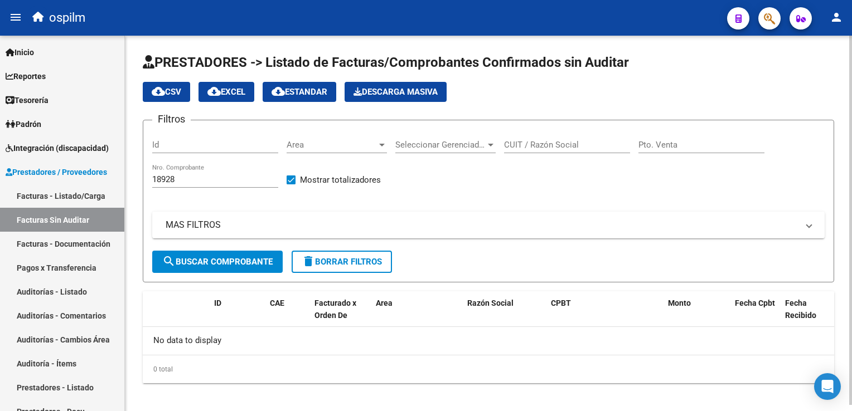
click at [192, 182] on input "18928" at bounding box center [215, 179] width 126 height 10
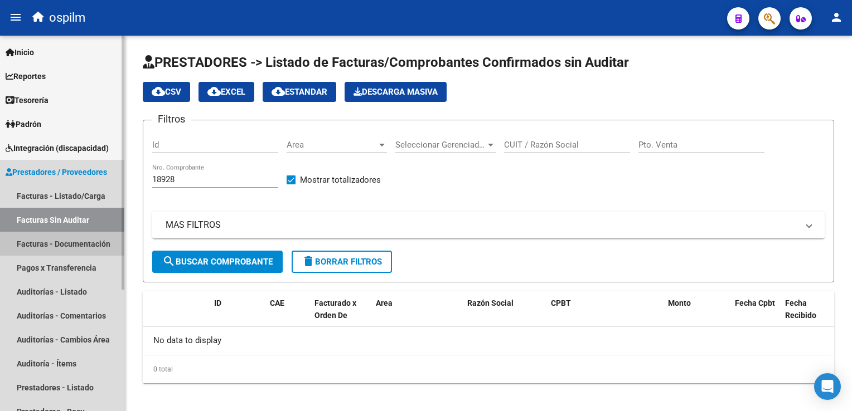
click at [48, 240] on link "Facturas - Documentación" at bounding box center [62, 244] width 124 height 24
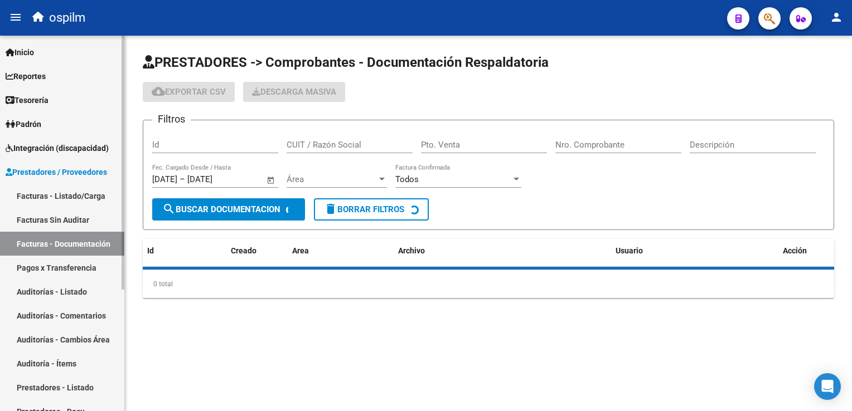
click at [46, 222] on link "Facturas Sin Auditar" at bounding box center [62, 220] width 124 height 24
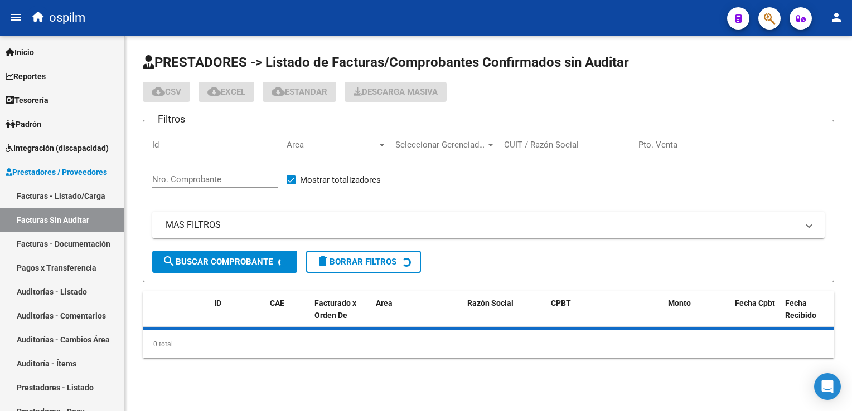
click at [176, 175] on input "Nro. Comprobante" at bounding box center [215, 179] width 126 height 10
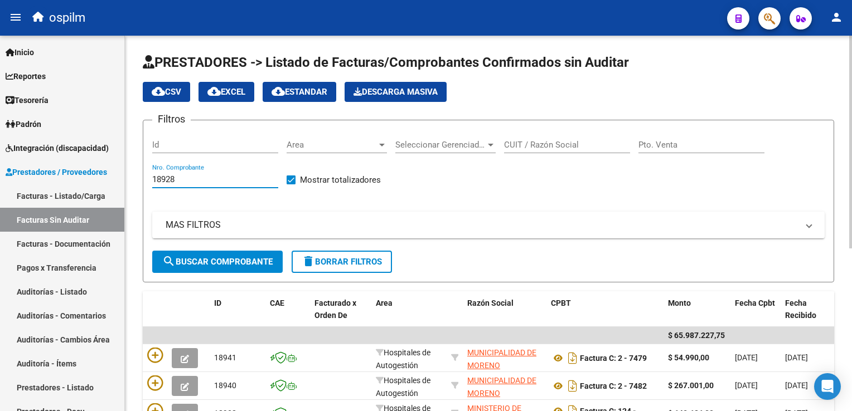
type input "18928"
click at [226, 260] on span "search Buscar Comprobante" at bounding box center [217, 262] width 110 height 10
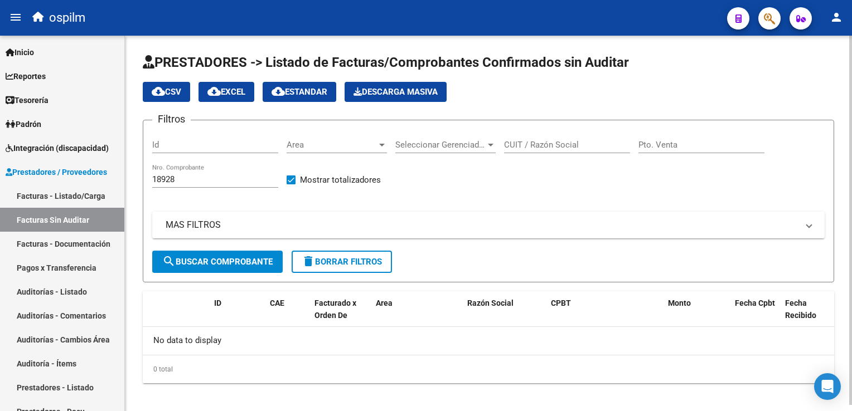
scroll to position [6, 0]
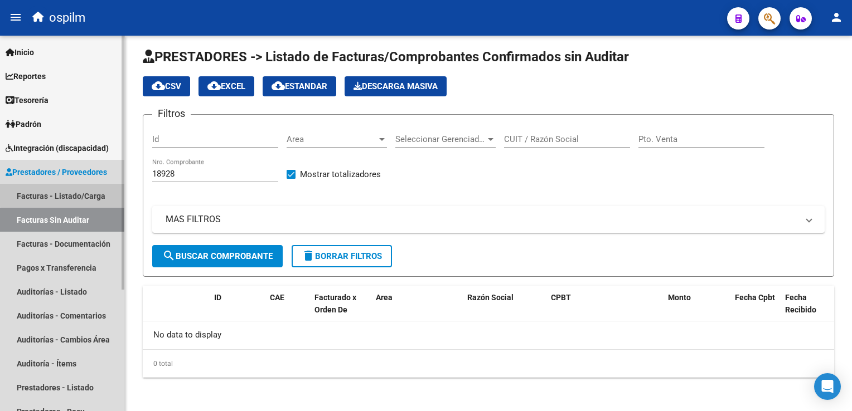
click at [77, 194] on link "Facturas - Listado/Carga" at bounding box center [62, 196] width 124 height 24
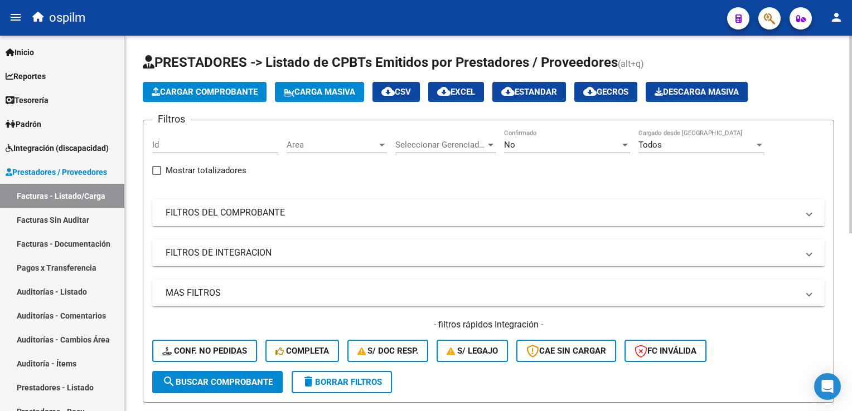
click at [203, 211] on mat-panel-title "FILTROS DEL COMPROBANTE" at bounding box center [482, 213] width 632 height 12
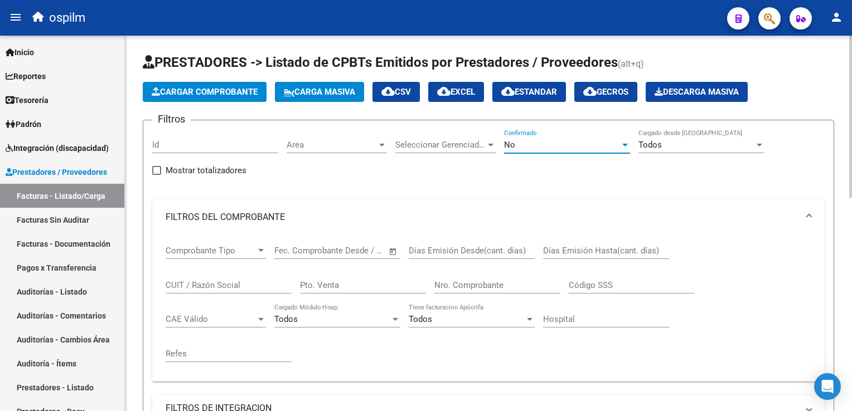
click at [513, 144] on span "No" at bounding box center [509, 145] width 11 height 10
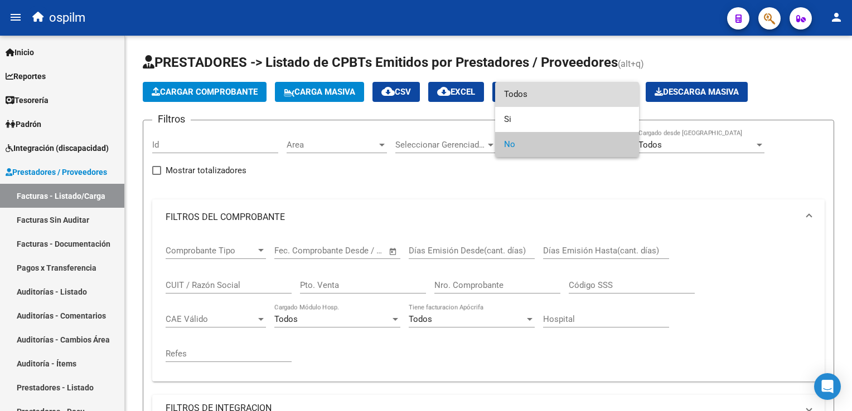
click at [518, 93] on span "Todos" at bounding box center [567, 94] width 126 height 25
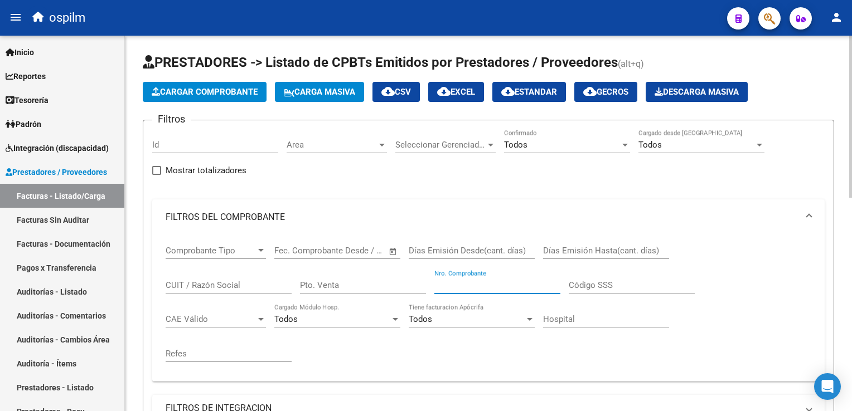
click at [452, 283] on input "Nro. Comprobante" at bounding box center [497, 285] width 126 height 10
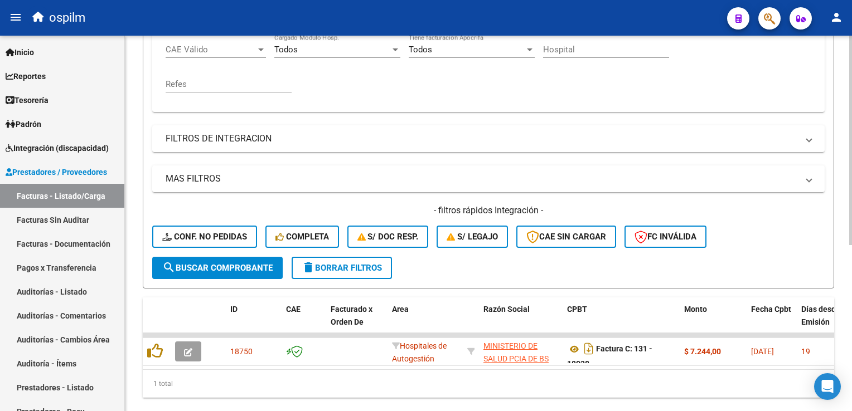
scroll to position [298, 0]
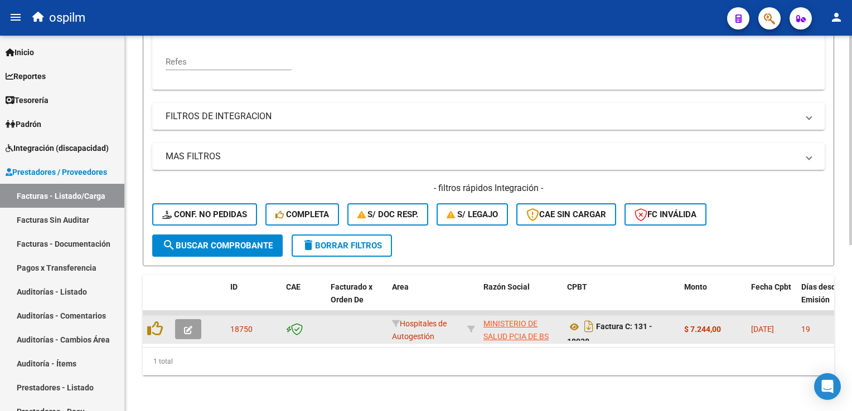
type input "18928"
click at [184, 326] on icon "button" at bounding box center [188, 330] width 8 height 8
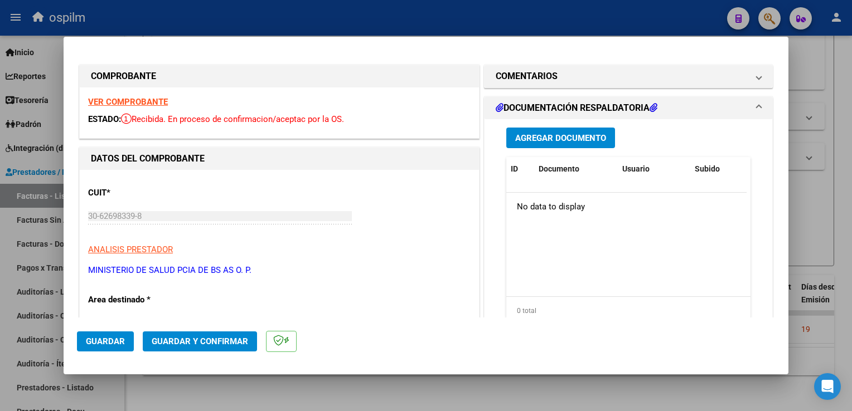
click at [838, 164] on div at bounding box center [426, 205] width 852 height 411
type input "$ 0,00"
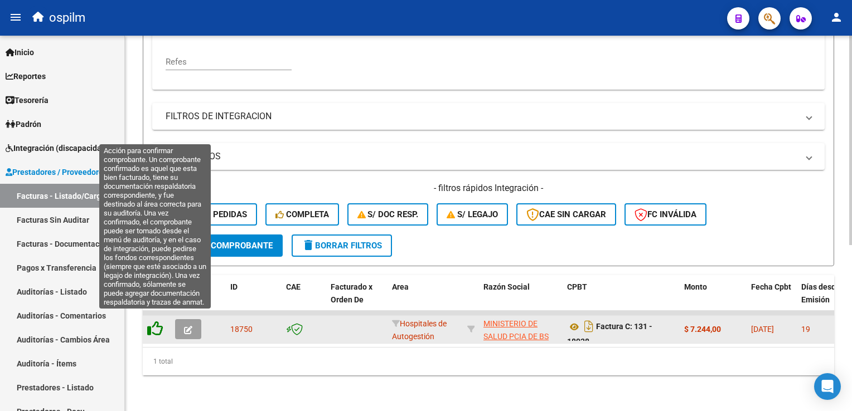
click at [162, 321] on icon at bounding box center [155, 329] width 16 height 16
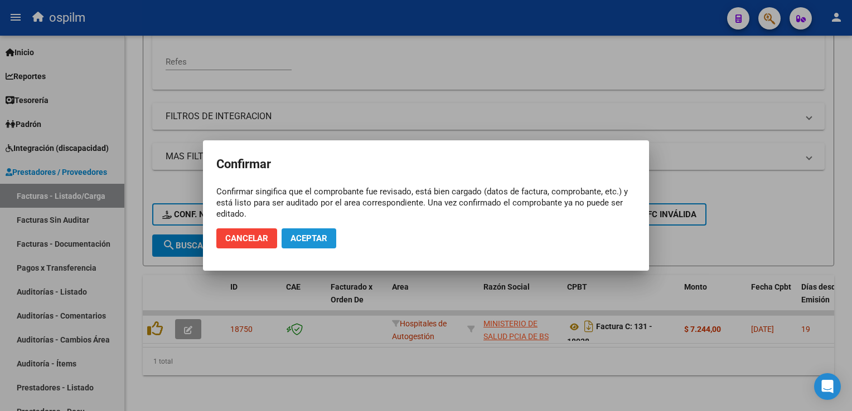
click at [319, 239] on span "Aceptar" at bounding box center [308, 239] width 37 height 10
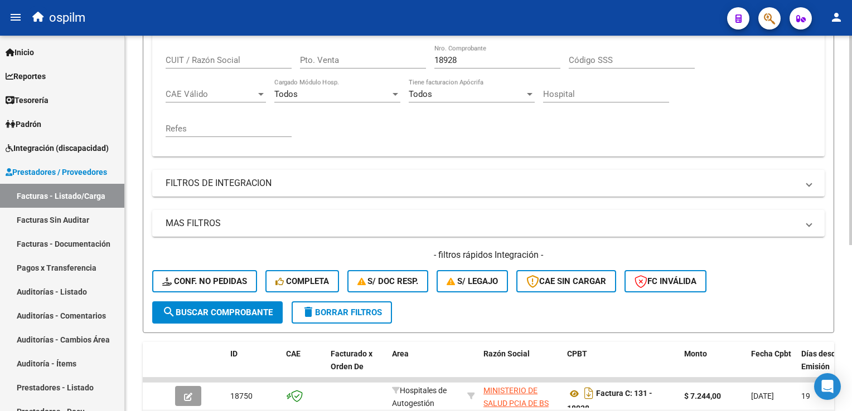
scroll to position [186, 0]
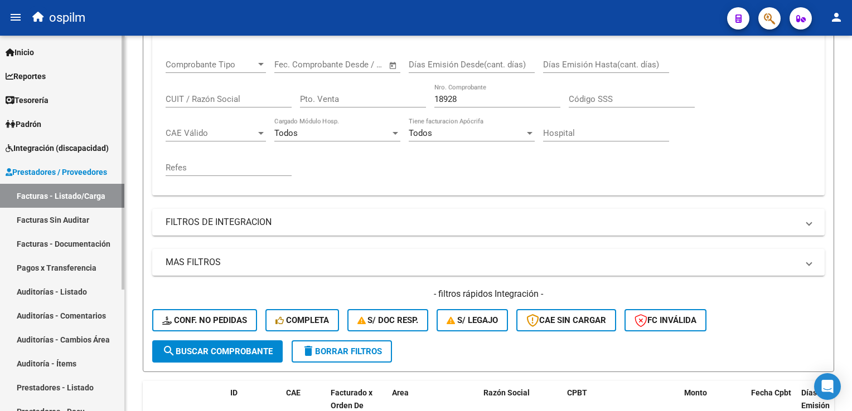
drag, startPoint x: 58, startPoint y: 220, endPoint x: 99, endPoint y: 204, distance: 43.6
click at [58, 220] on link "Facturas Sin Auditar" at bounding box center [62, 220] width 124 height 24
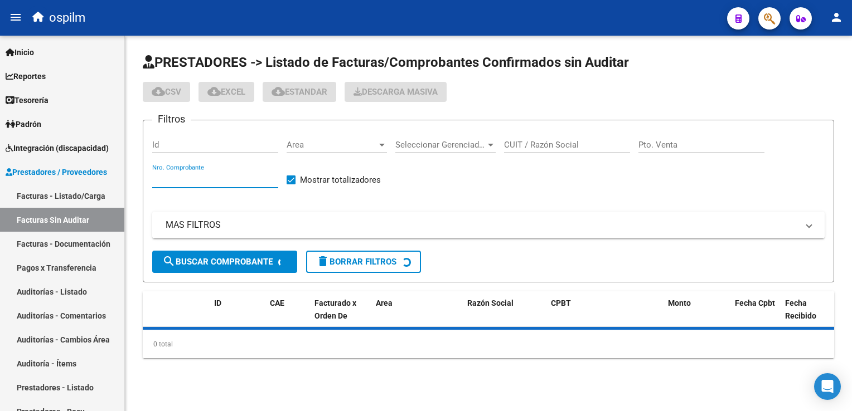
click at [198, 177] on input "Nro. Comprobante" at bounding box center [215, 179] width 126 height 10
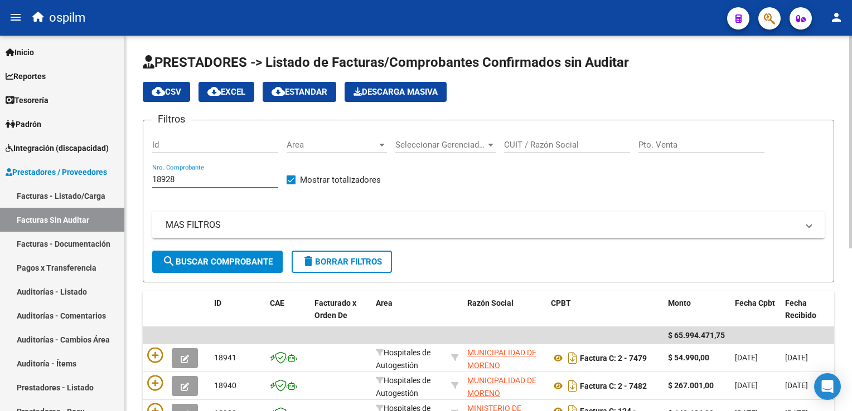
type input "18928"
click at [216, 262] on span "search Buscar Comprobante" at bounding box center [217, 262] width 110 height 10
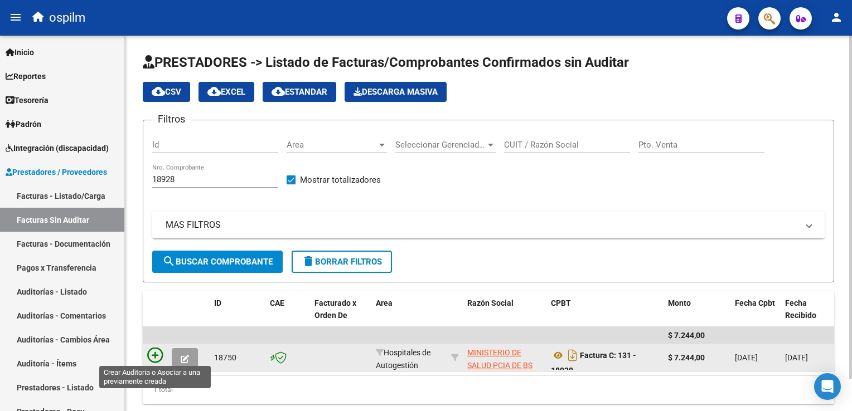
click at [150, 358] on icon at bounding box center [155, 356] width 16 height 16
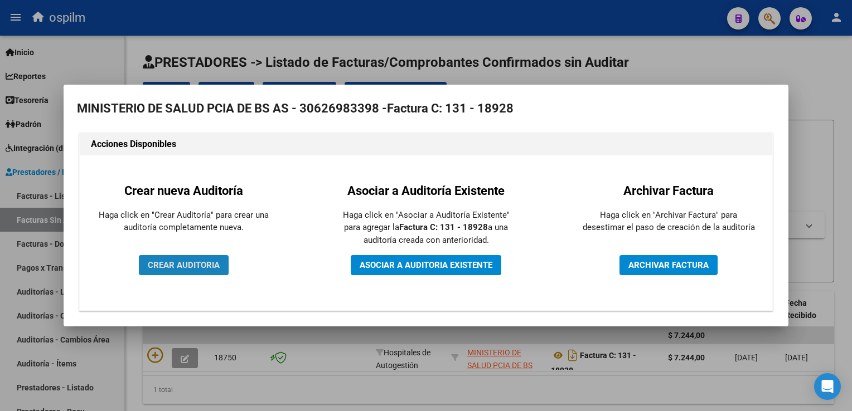
click at [195, 263] on span "CREAR AUDITORIA" at bounding box center [184, 265] width 72 height 10
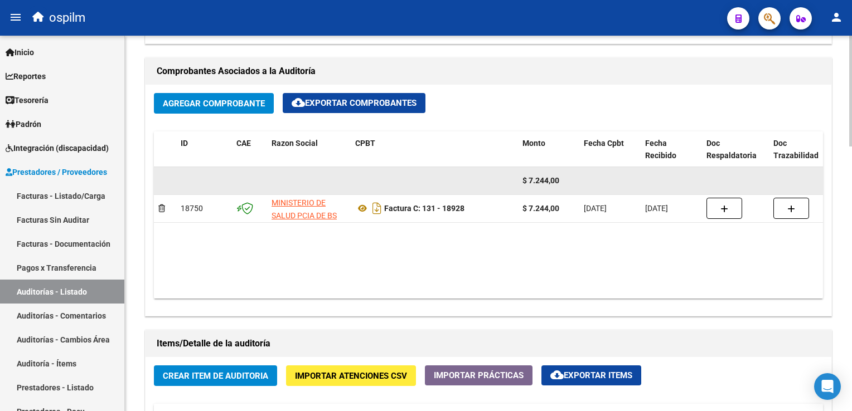
scroll to position [669, 0]
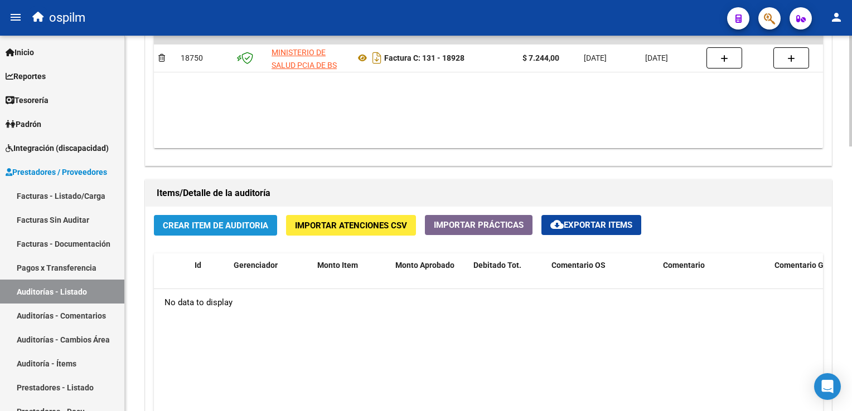
click at [221, 221] on span "Crear Item de Auditoria" at bounding box center [215, 226] width 105 height 10
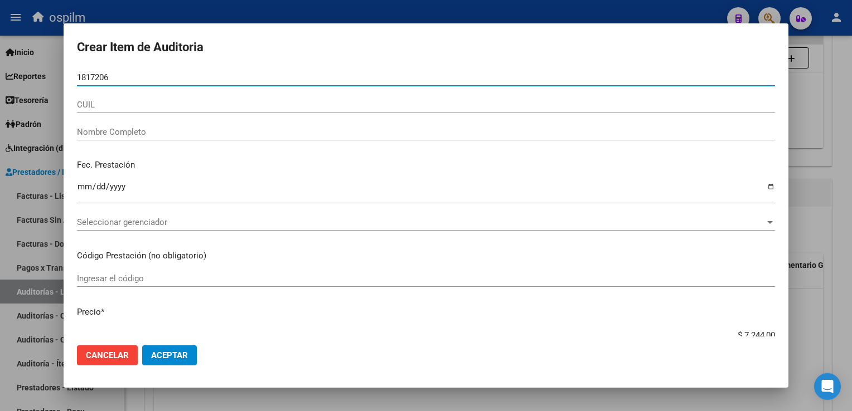
type input "18172062"
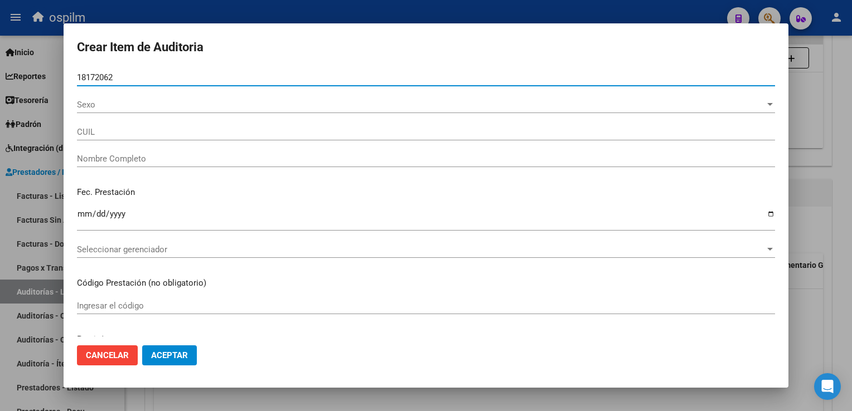
type input "20181720620"
type input "[PERSON_NAME]"
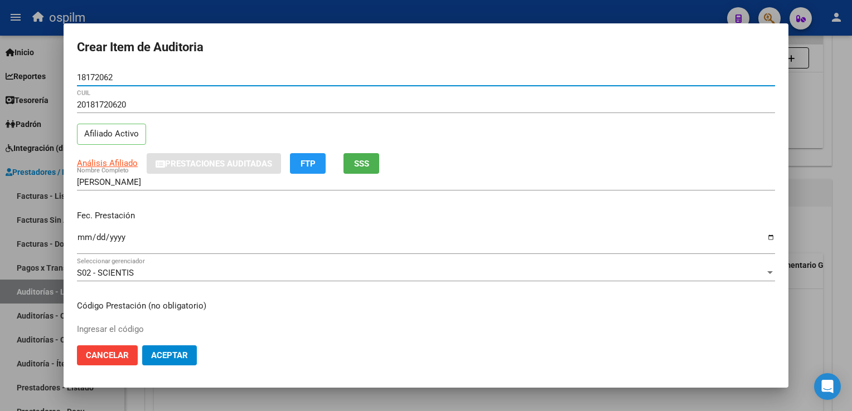
type input "18172062"
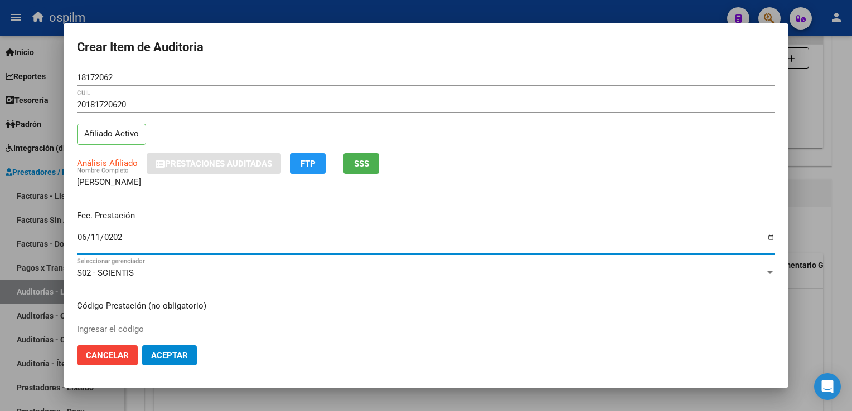
type input "[DATE]"
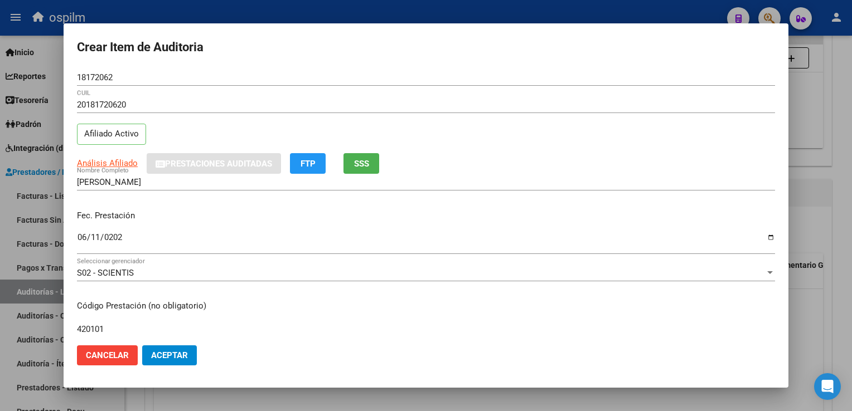
type input "420101"
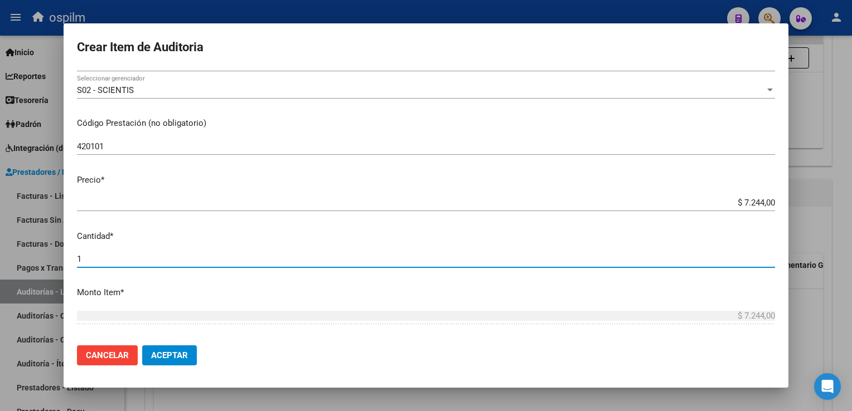
click at [176, 348] on button "Aceptar" at bounding box center [169, 356] width 55 height 20
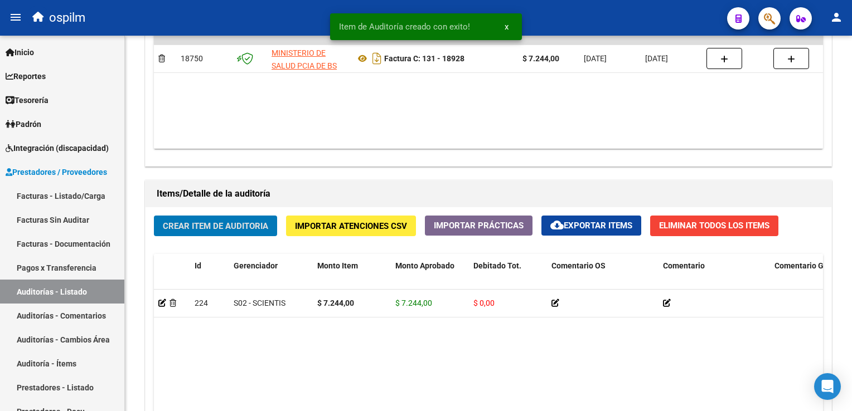
scroll to position [669, 0]
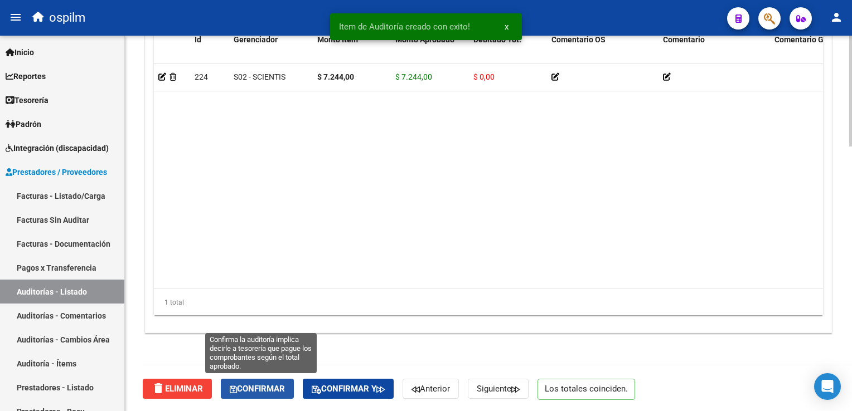
click at [281, 393] on button "Confirmar" at bounding box center [257, 389] width 73 height 20
